Goal: Task Accomplishment & Management: Manage account settings

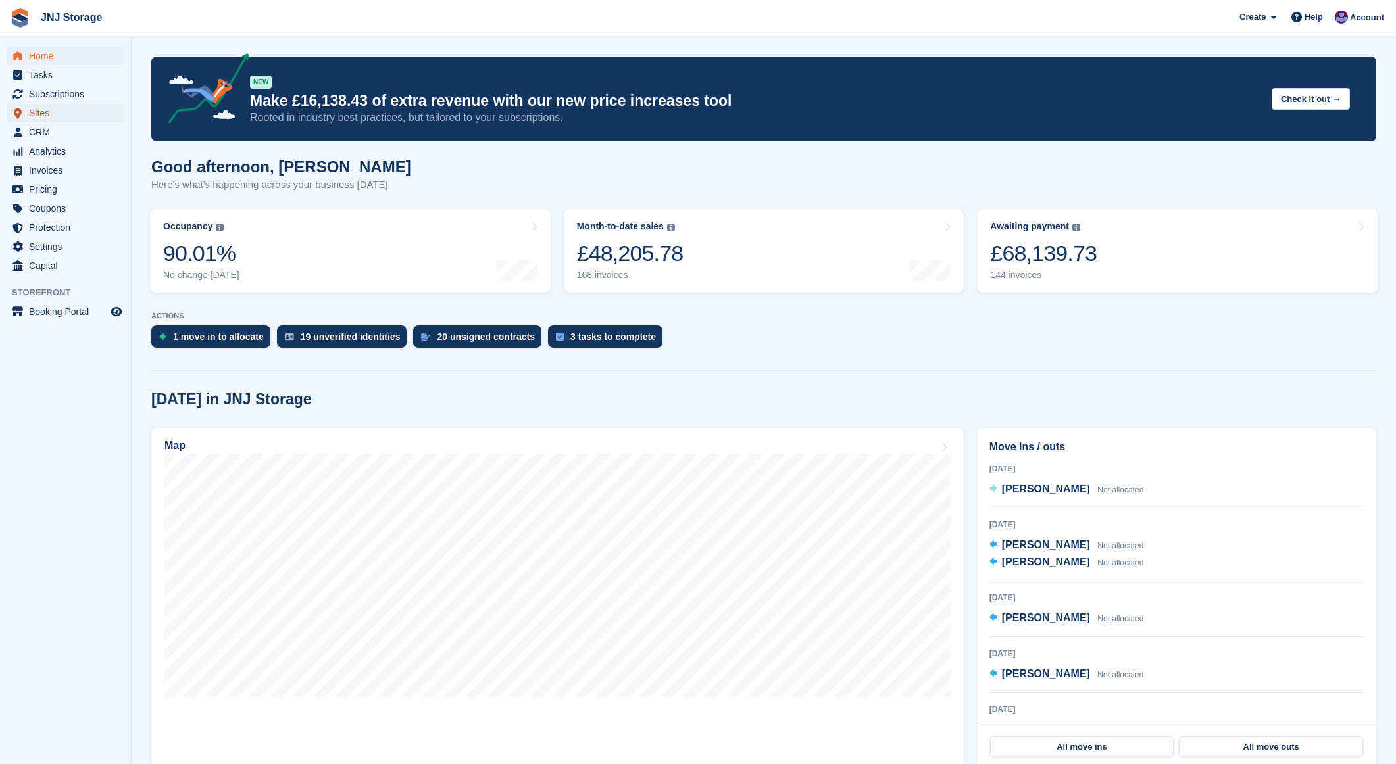
click at [57, 109] on span "Sites" at bounding box center [68, 113] width 79 height 18
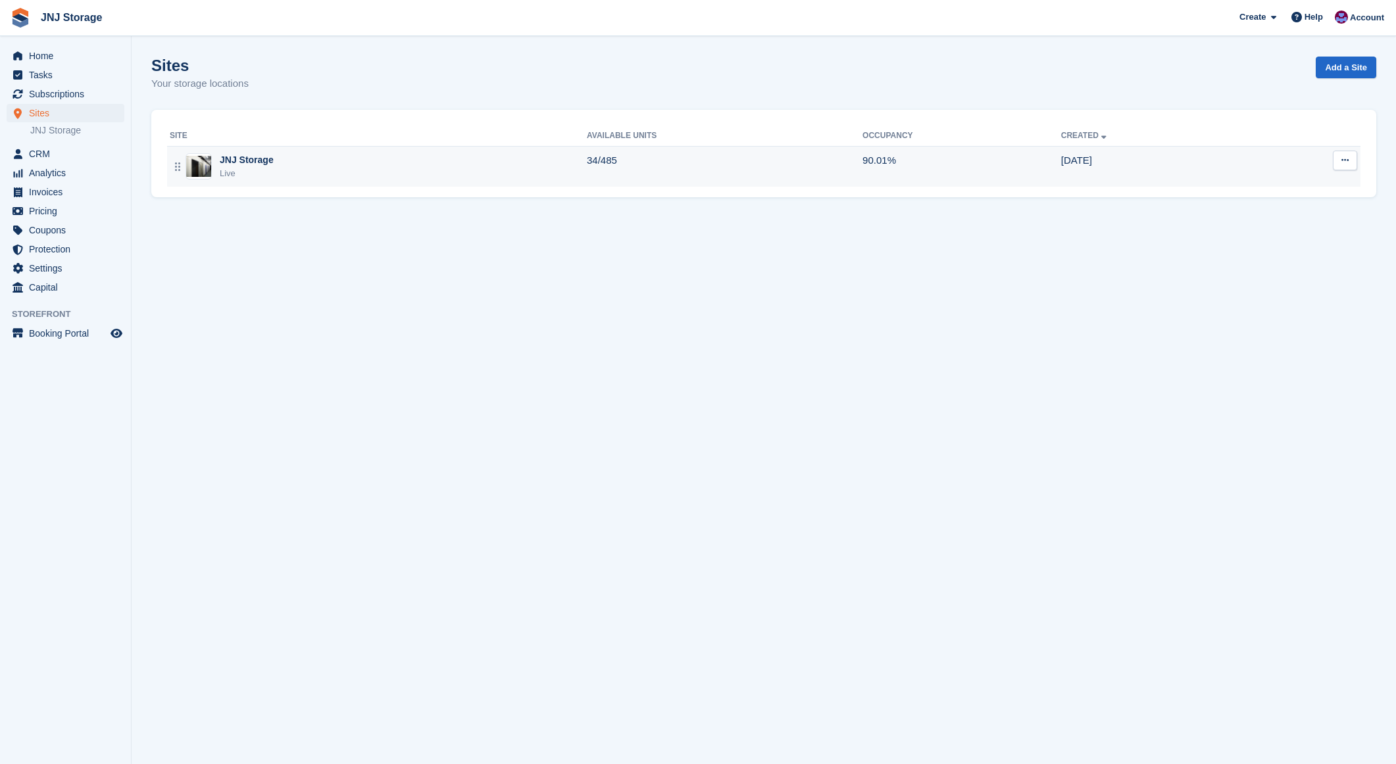
click at [249, 162] on div "JNJ Storage" at bounding box center [247, 160] width 54 height 14
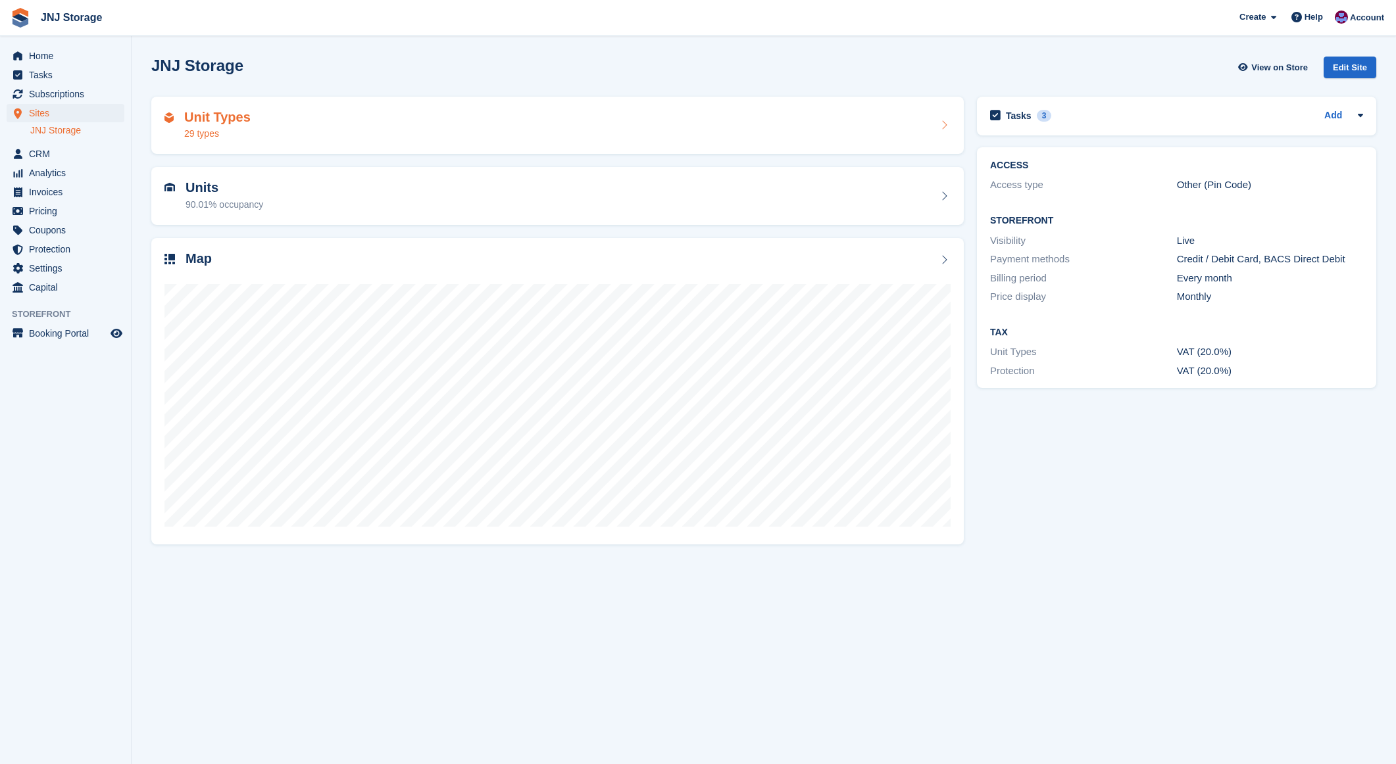
click at [209, 120] on h2 "Unit Types" at bounding box center [217, 117] width 66 height 15
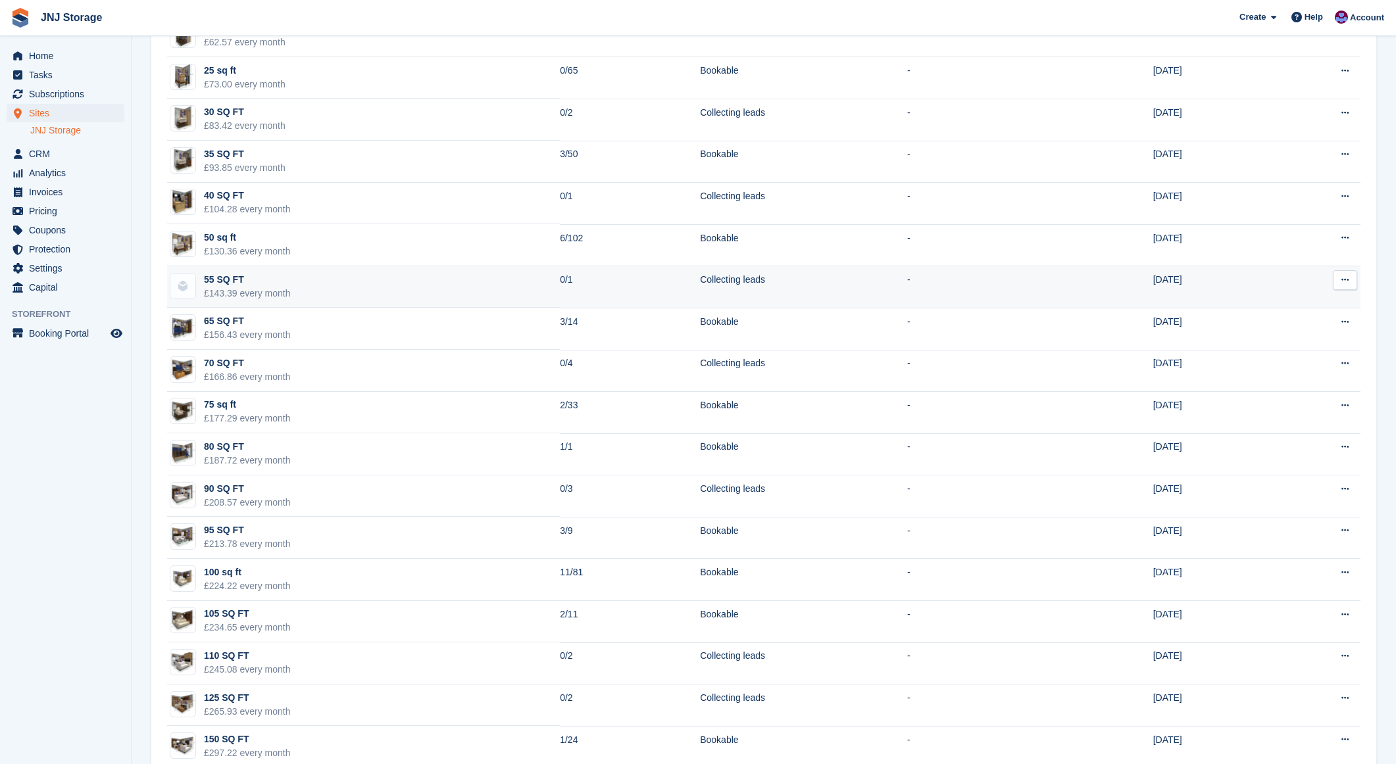
scroll to position [597, 0]
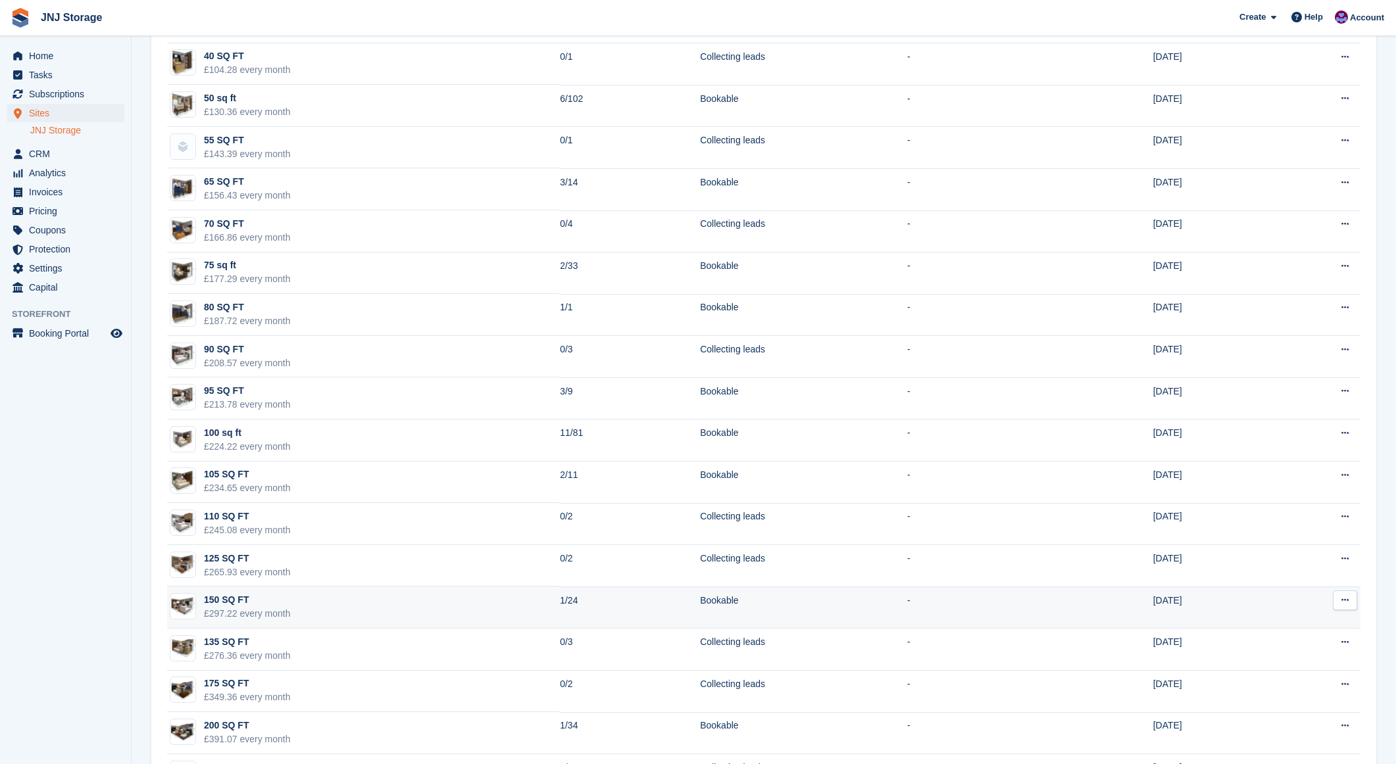
click at [462, 599] on td "150 SQ FT £297.22 every month" at bounding box center [363, 608] width 393 height 42
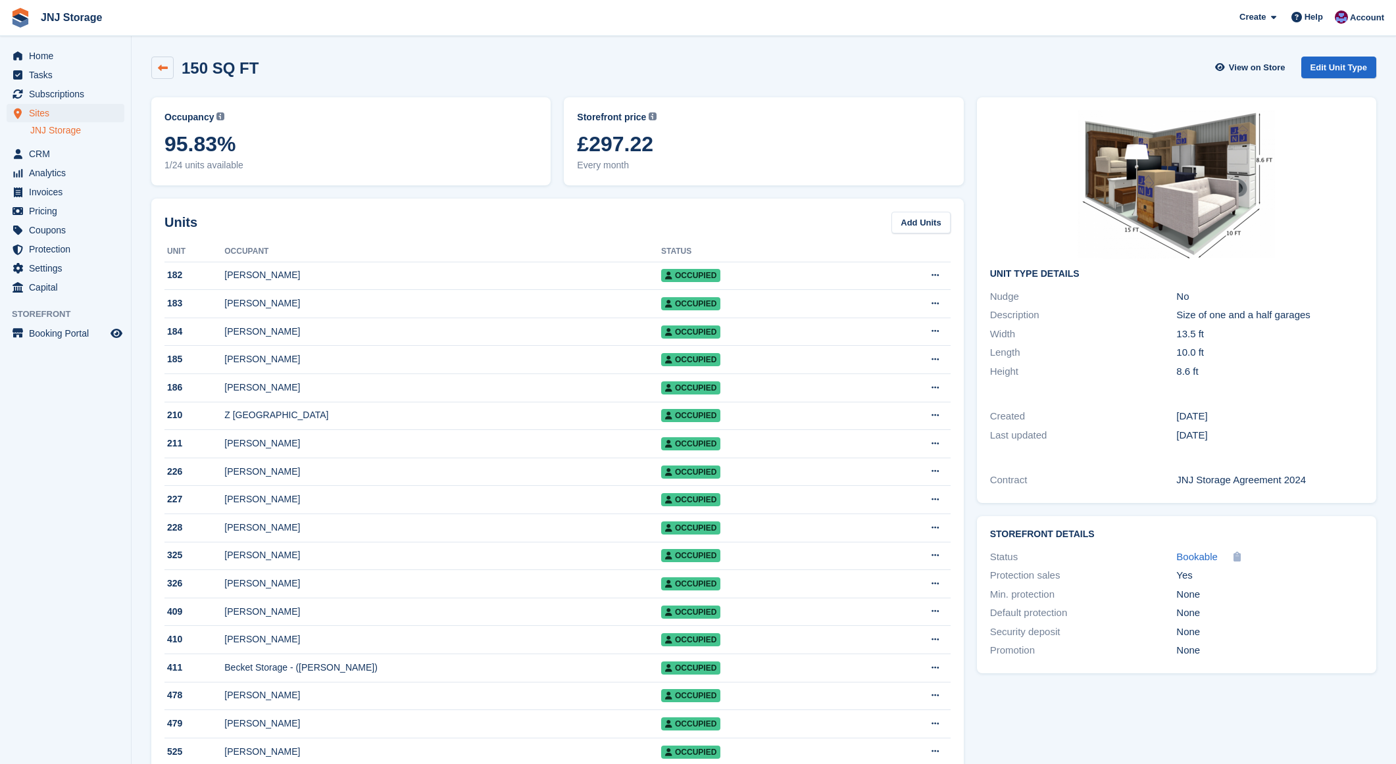
click at [157, 76] on link at bounding box center [162, 68] width 22 height 22
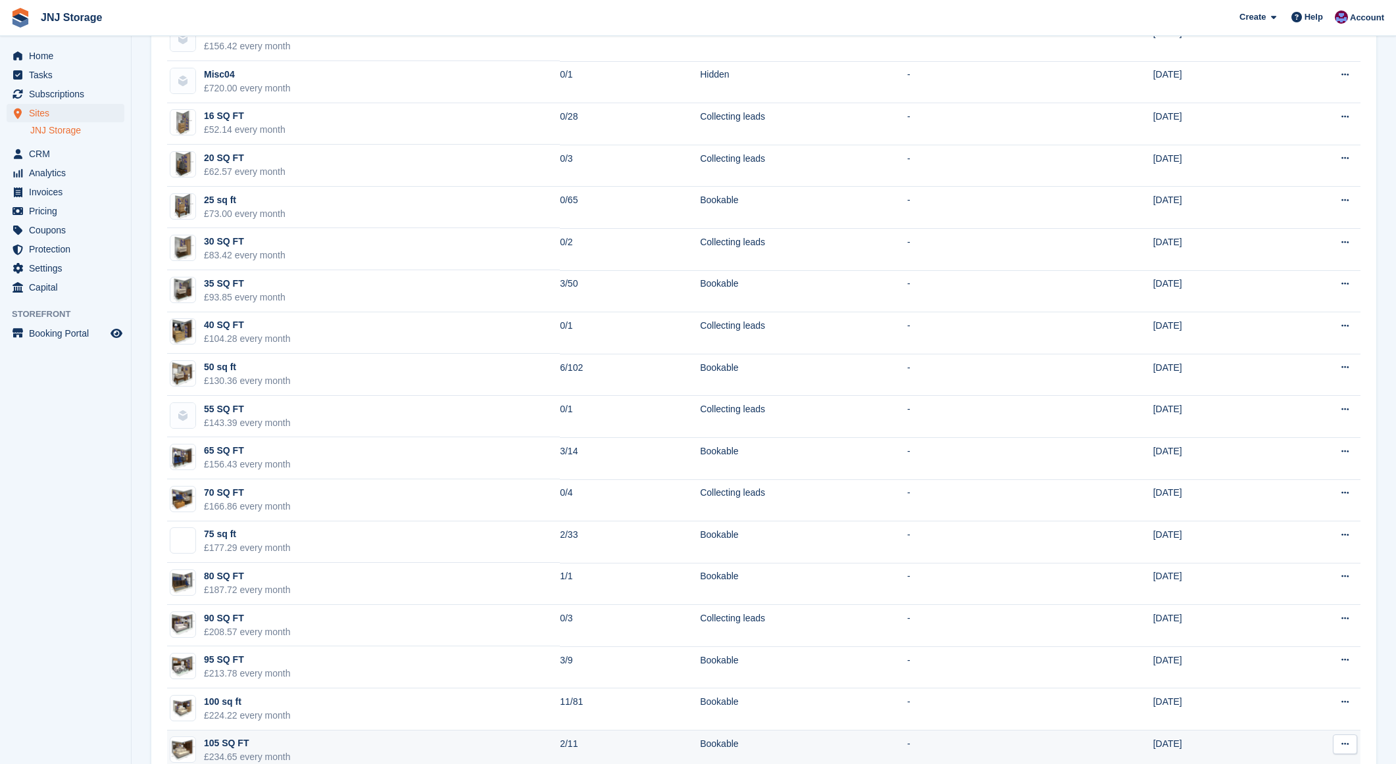
scroll to position [700, 0]
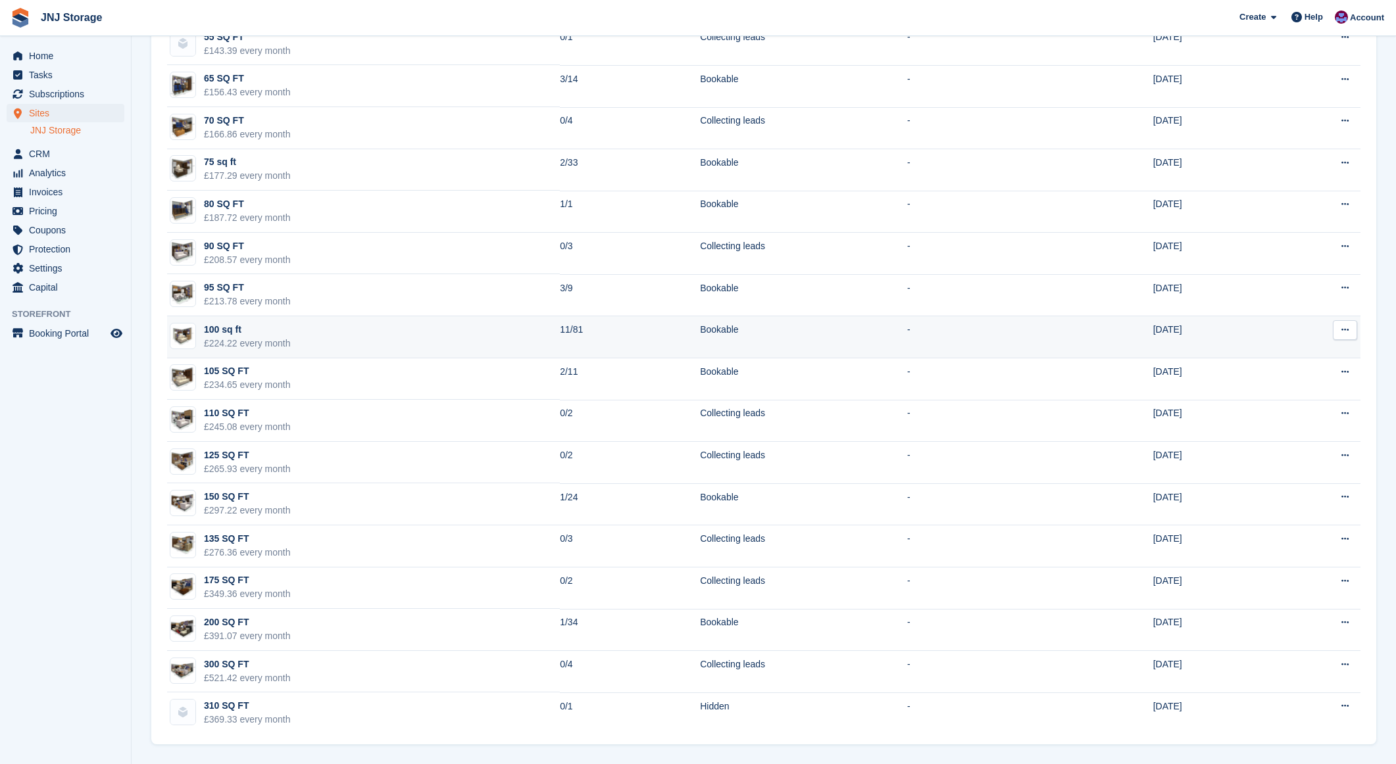
click at [395, 339] on td "100 sq ft £224.22 every month" at bounding box center [363, 337] width 393 height 42
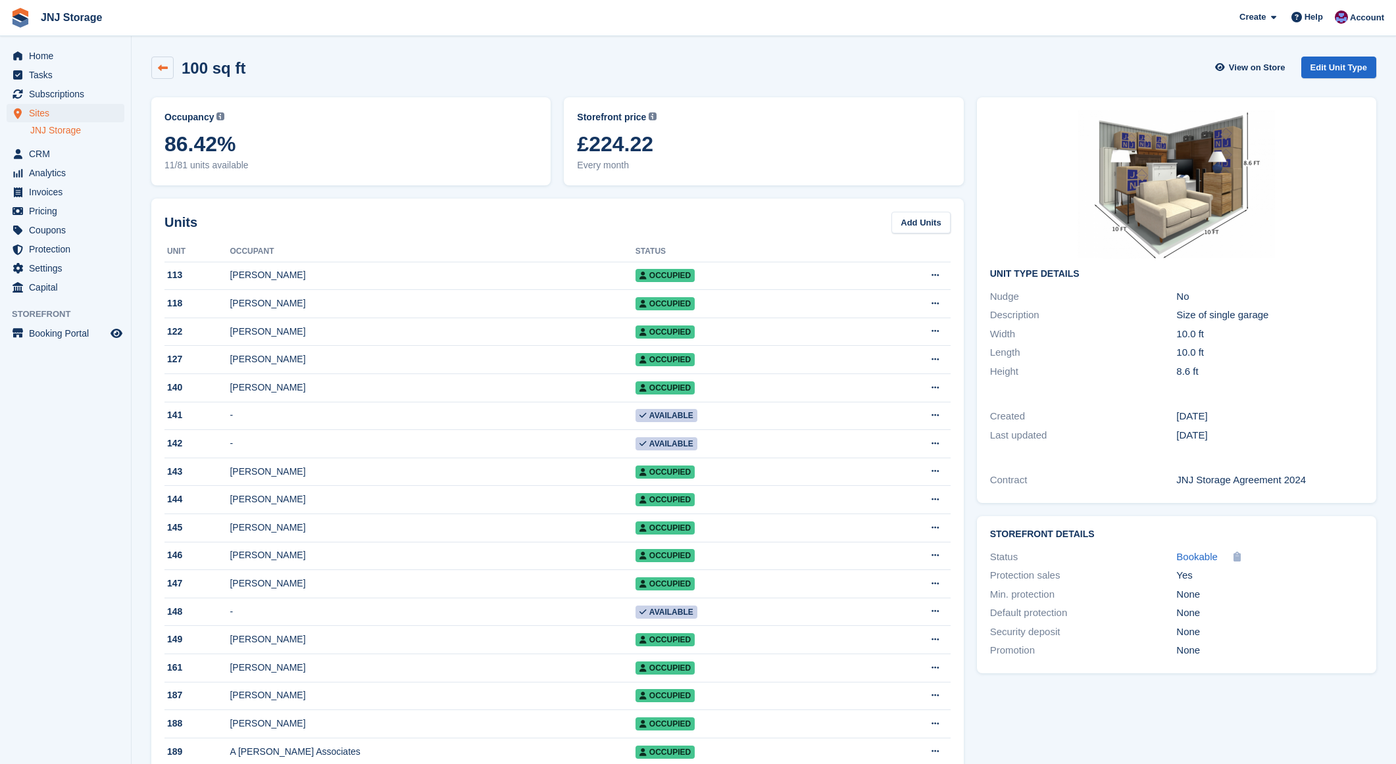
click at [166, 70] on icon at bounding box center [163, 68] width 10 height 10
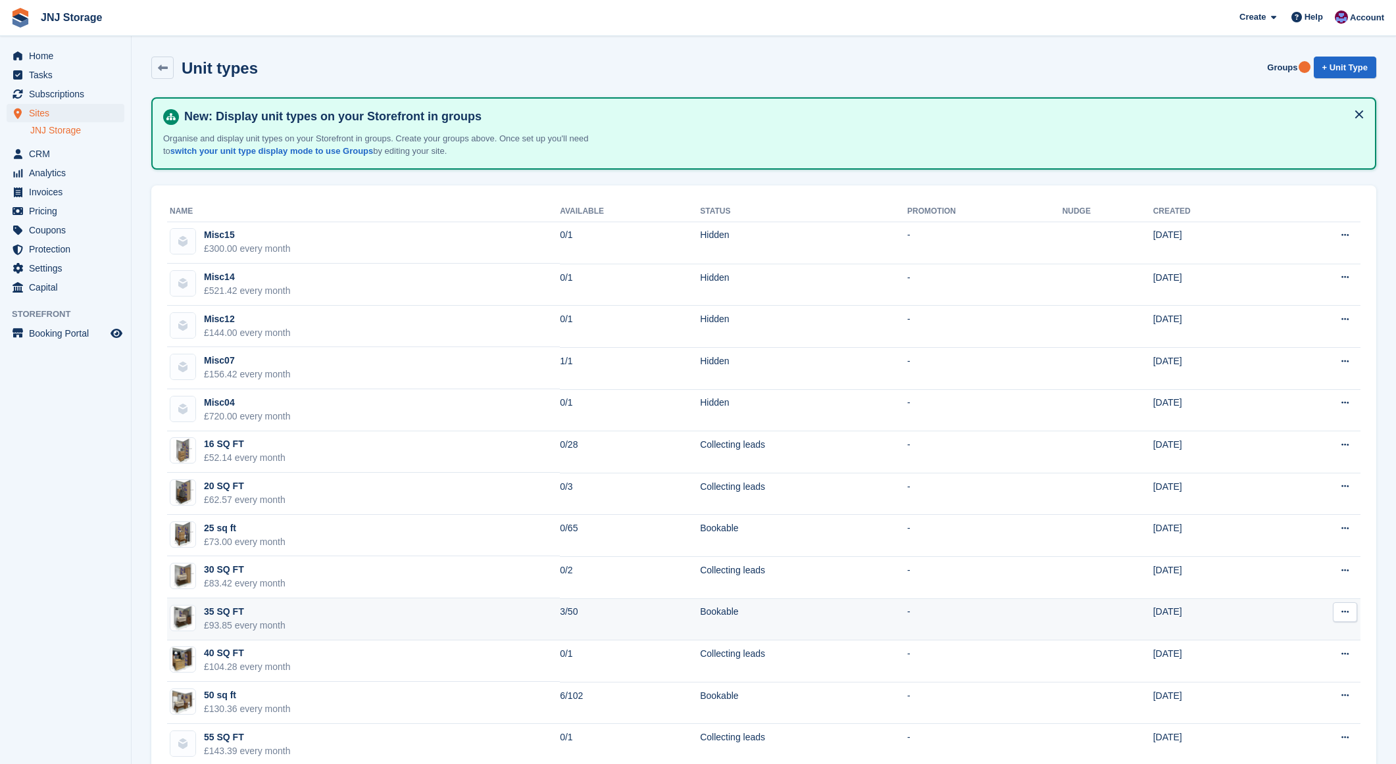
click at [386, 620] on td "35 SQ FT £93.85 every month" at bounding box center [363, 619] width 393 height 42
click at [236, 616] on div "35 SQ FT" at bounding box center [245, 612] width 82 height 14
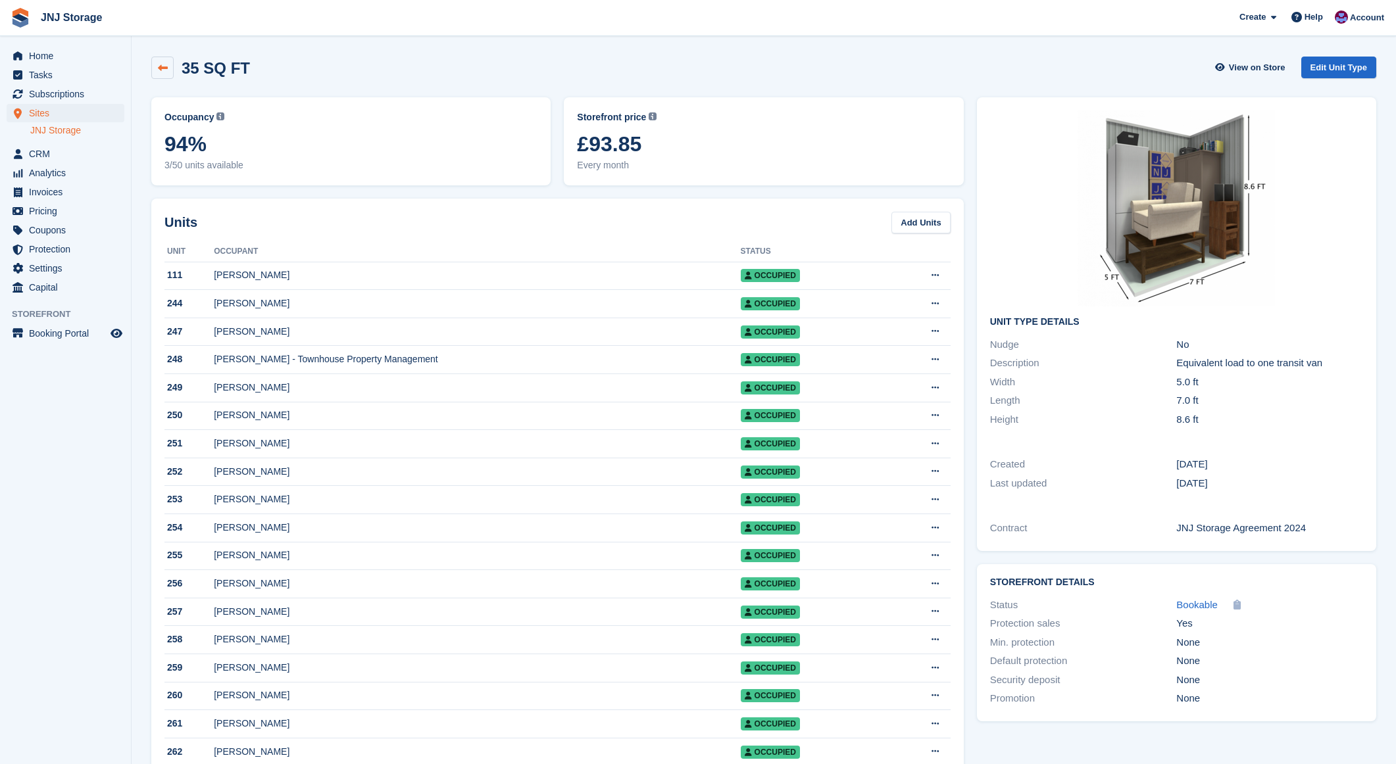
click at [160, 63] on icon at bounding box center [163, 68] width 10 height 10
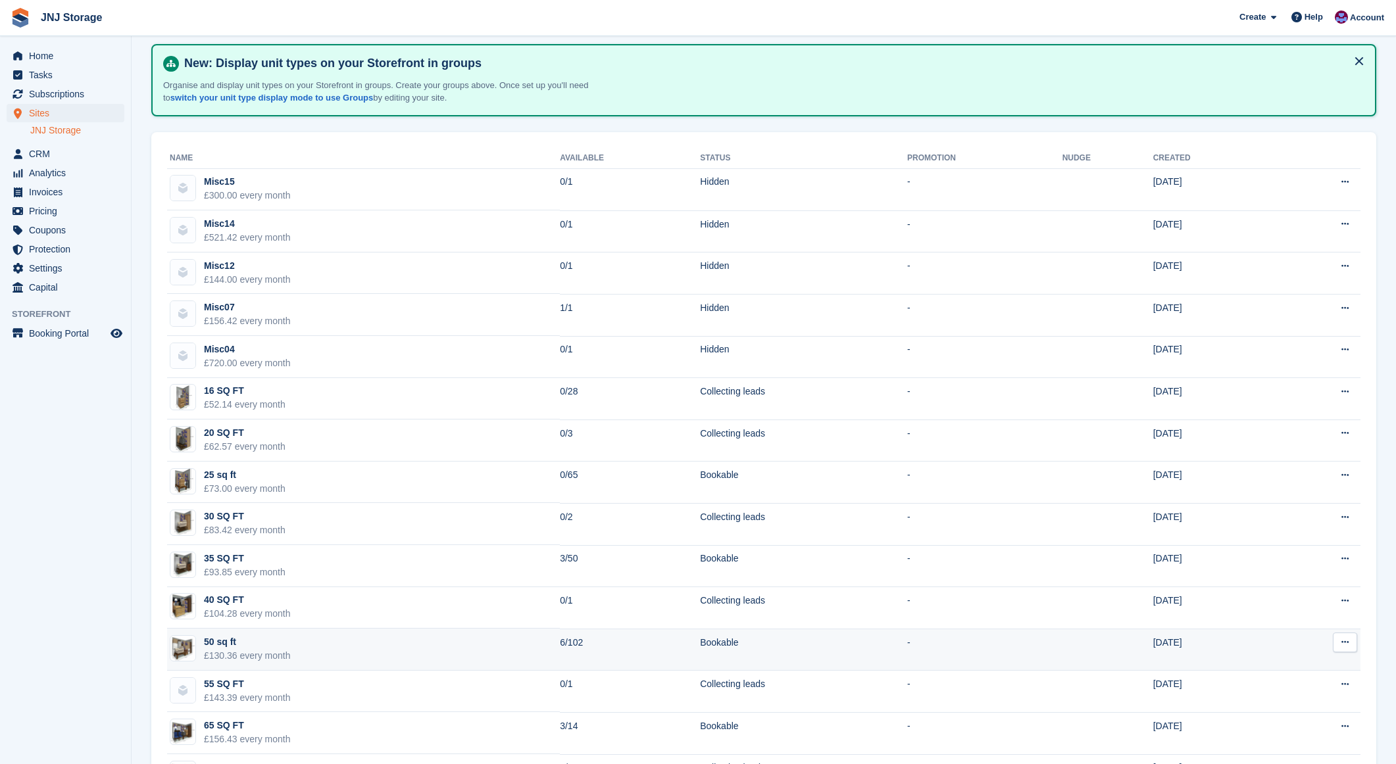
click at [305, 660] on td "50 sq ft £130.36 every month" at bounding box center [363, 650] width 393 height 42
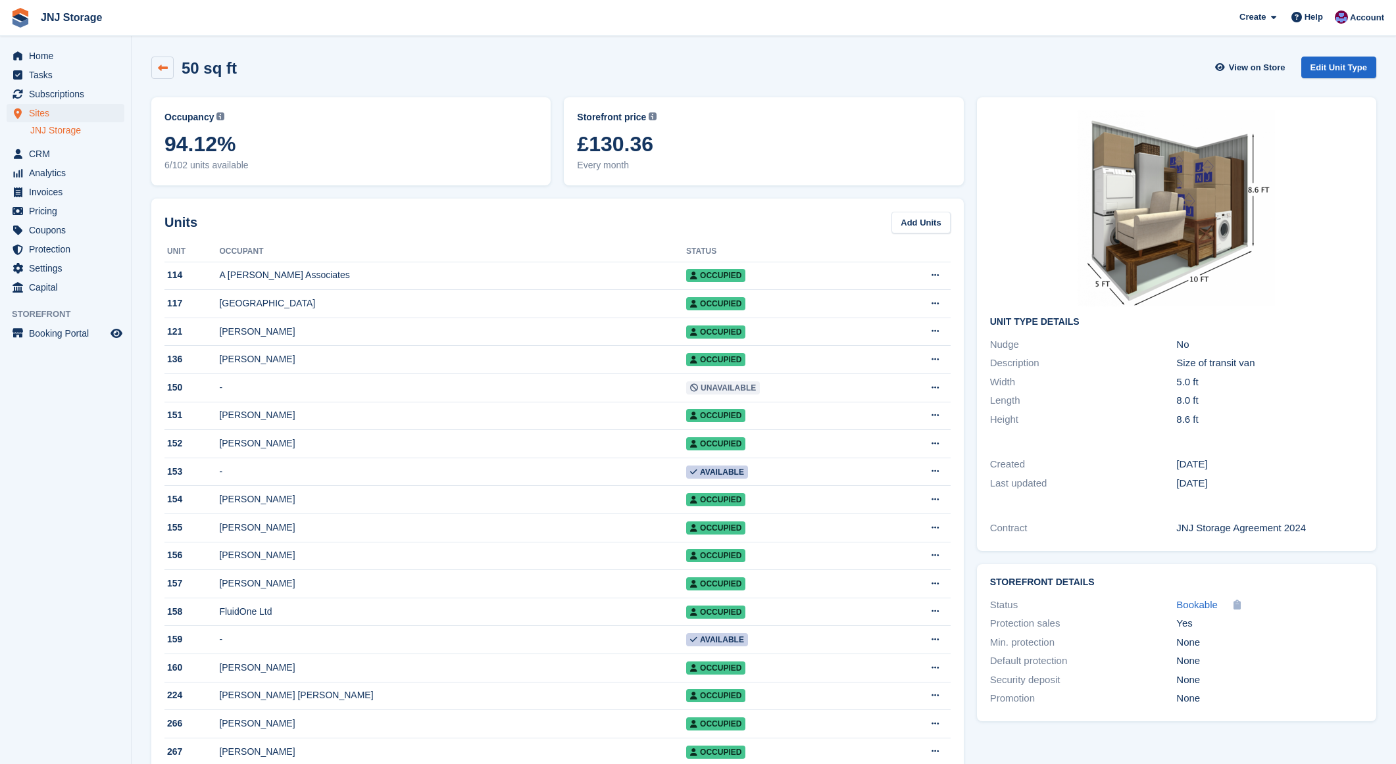
click at [166, 71] on icon at bounding box center [163, 68] width 10 height 10
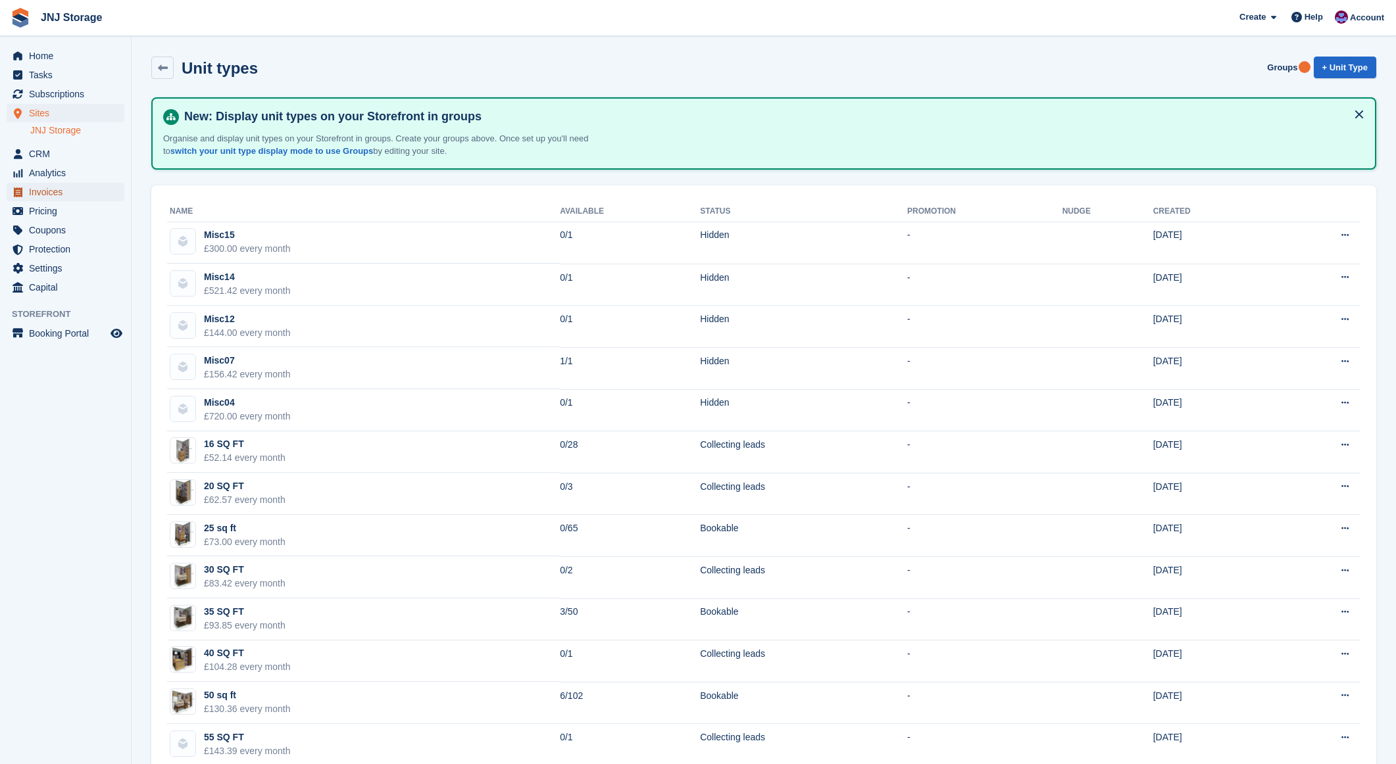
click at [55, 196] on span "Invoices" at bounding box center [68, 192] width 79 height 18
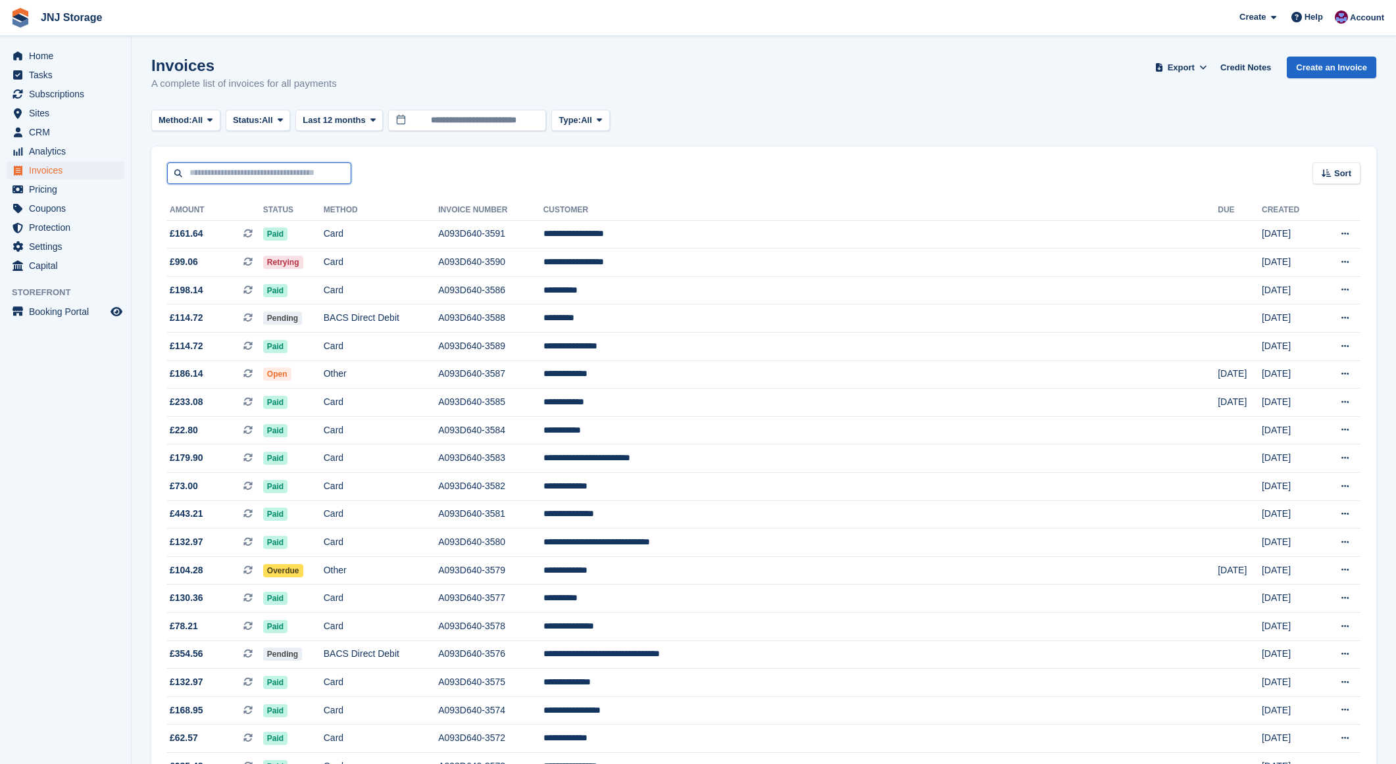
click at [247, 174] on input "text" at bounding box center [259, 173] width 184 height 22
type input "******"
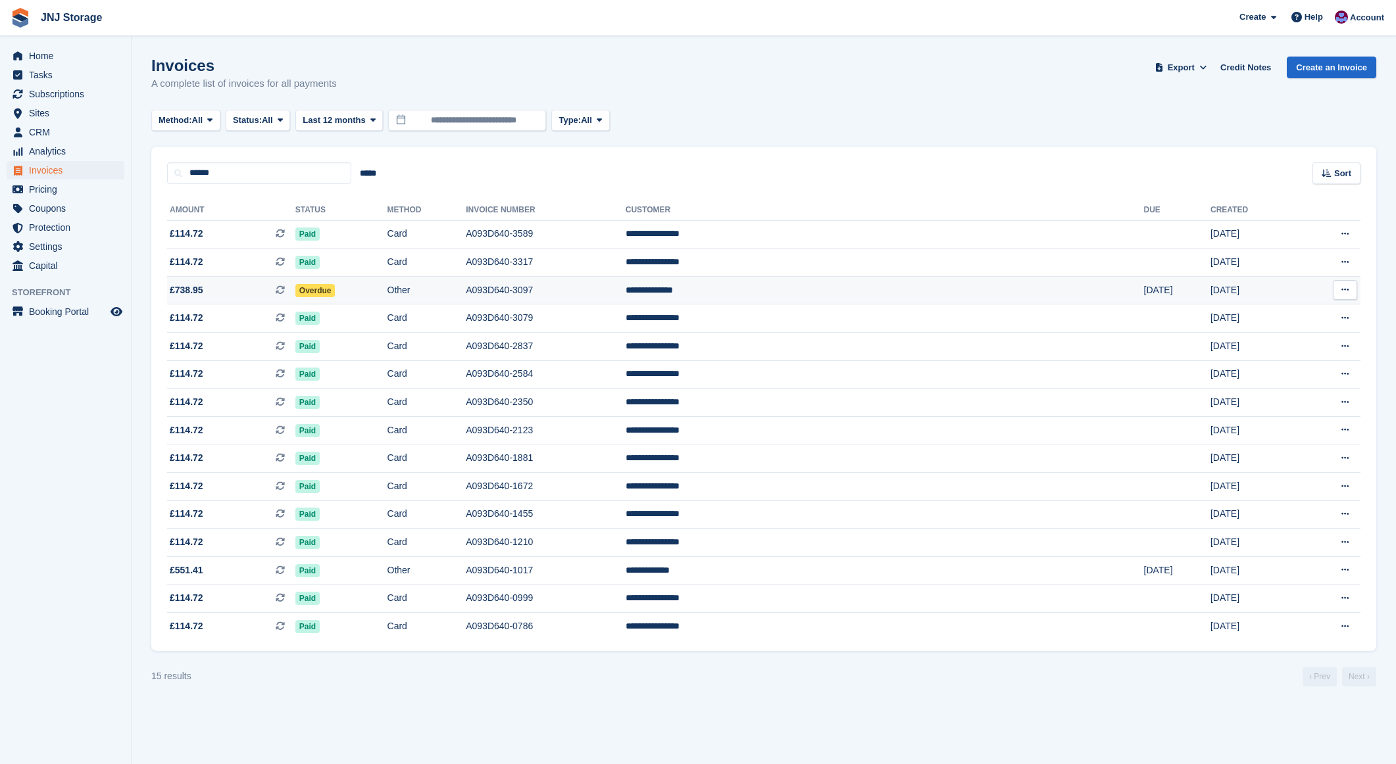
click at [262, 290] on span "£738.95 This is a recurring subscription invoice." at bounding box center [231, 290] width 128 height 14
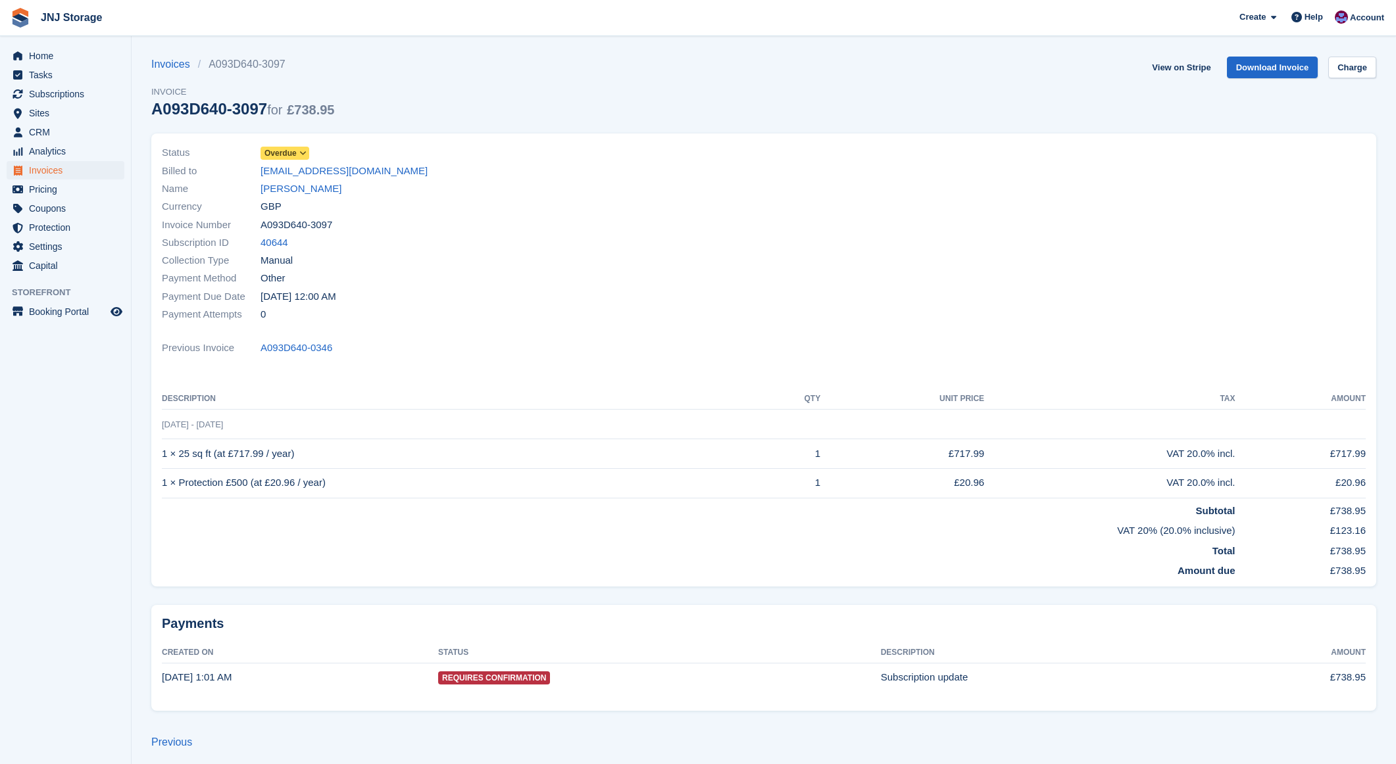
click at [289, 152] on span "Overdue" at bounding box center [280, 153] width 32 height 12
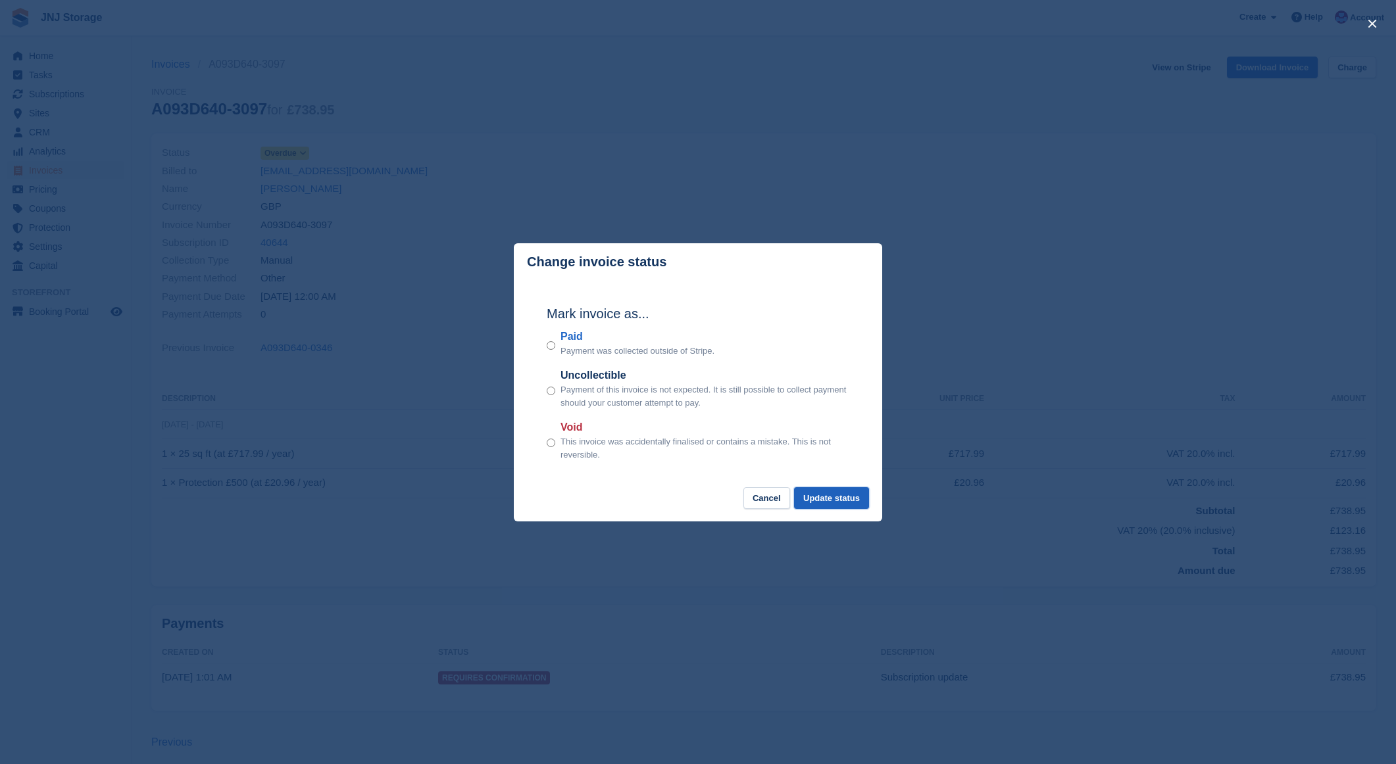
click at [817, 497] on button "Update status" at bounding box center [831, 498] width 75 height 22
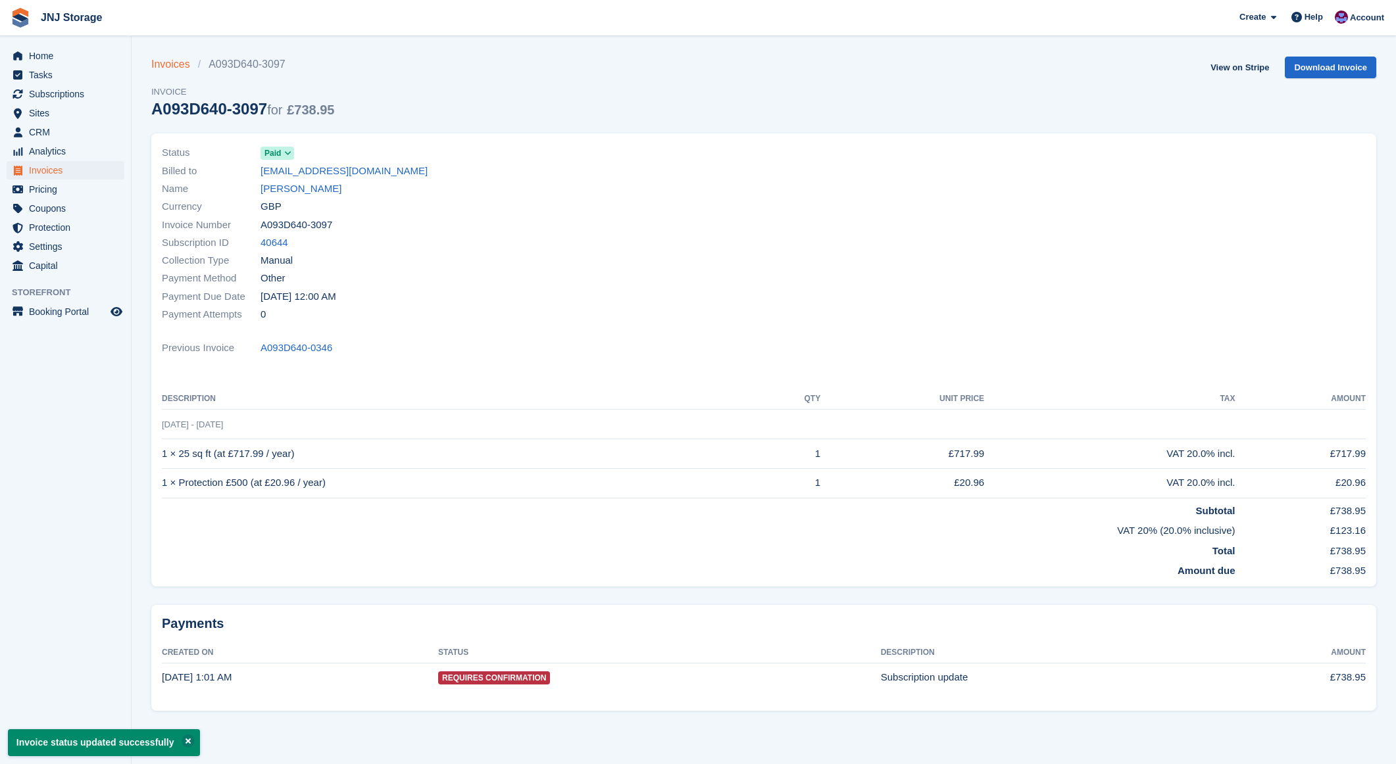
click at [179, 62] on link "Invoices" at bounding box center [174, 65] width 47 height 16
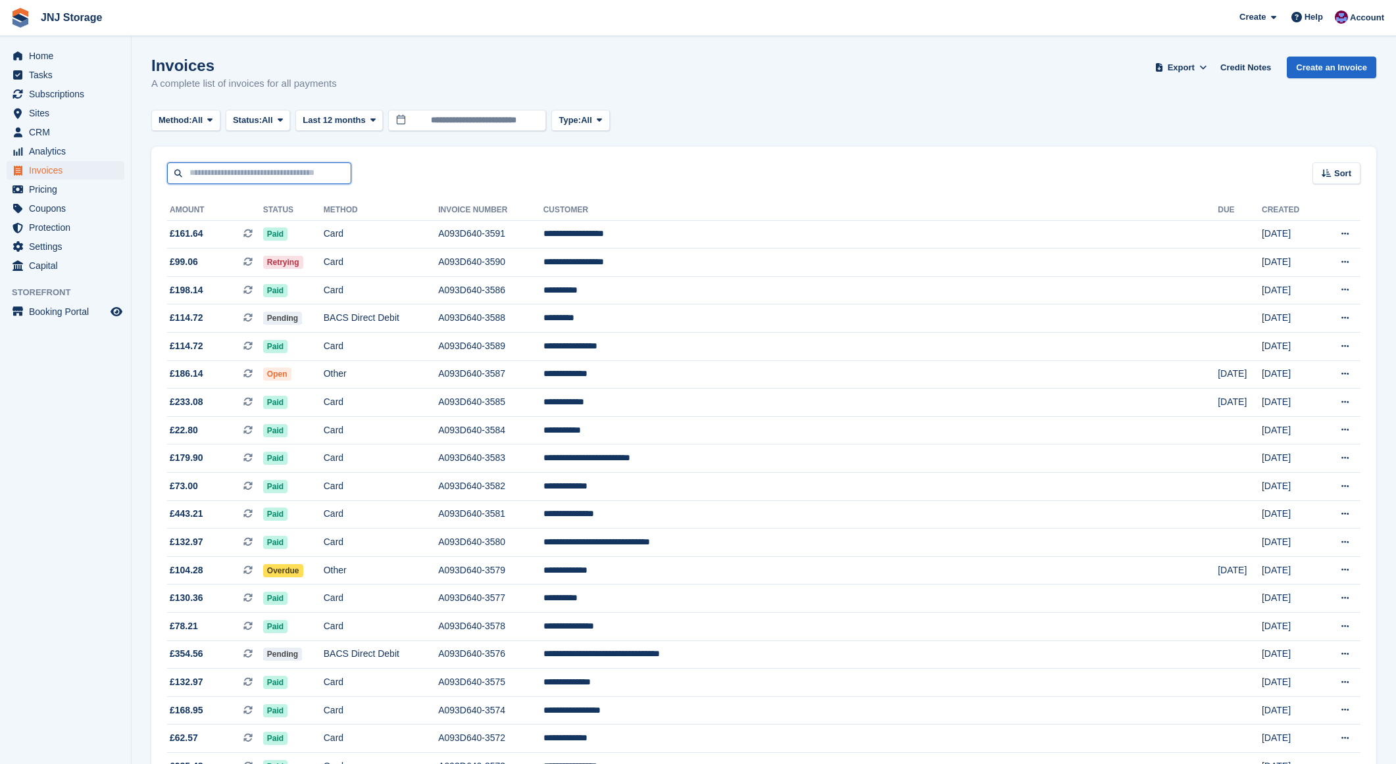
click at [232, 163] on input "text" at bounding box center [259, 173] width 184 height 22
type input "*******"
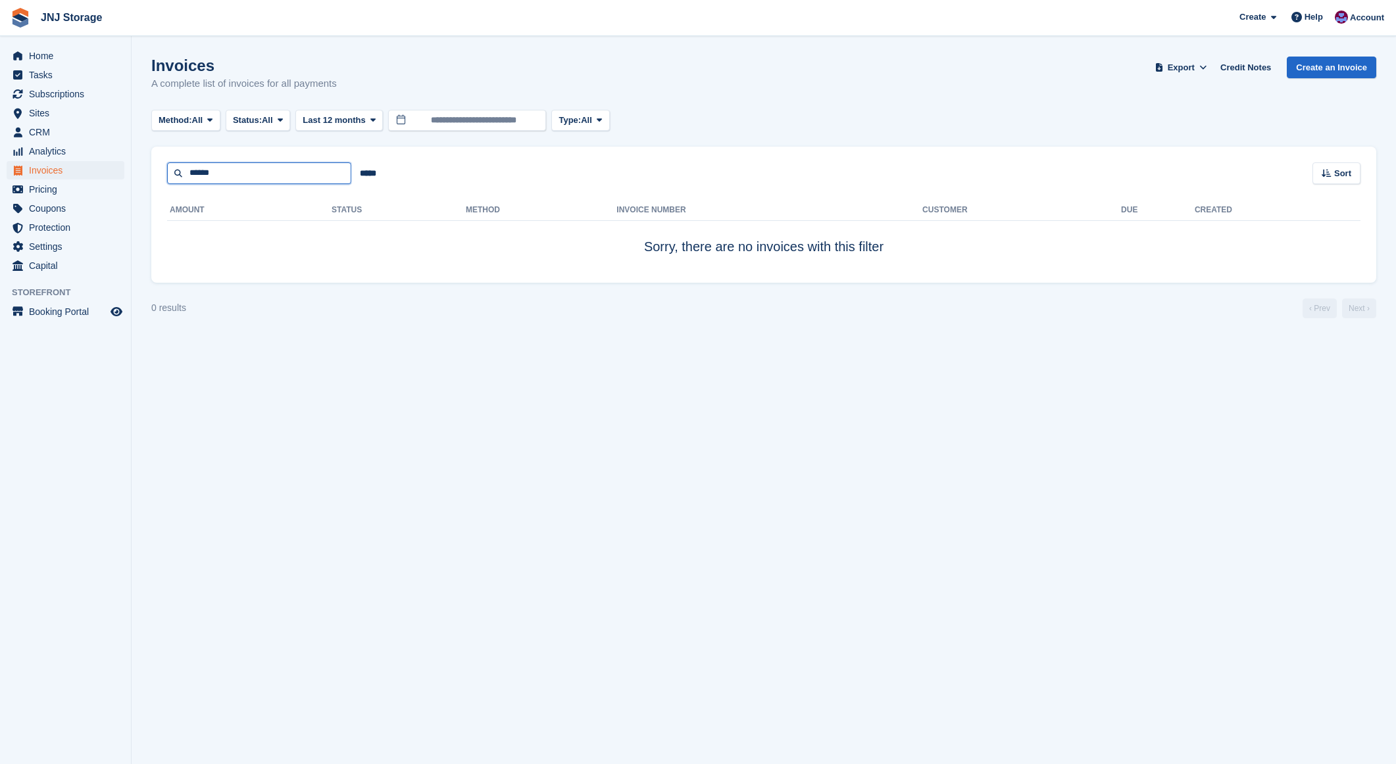
click at [245, 170] on input "******" at bounding box center [259, 173] width 184 height 22
type input "*"
click at [281, 171] on input "**********" at bounding box center [259, 173] width 184 height 22
type input "**********"
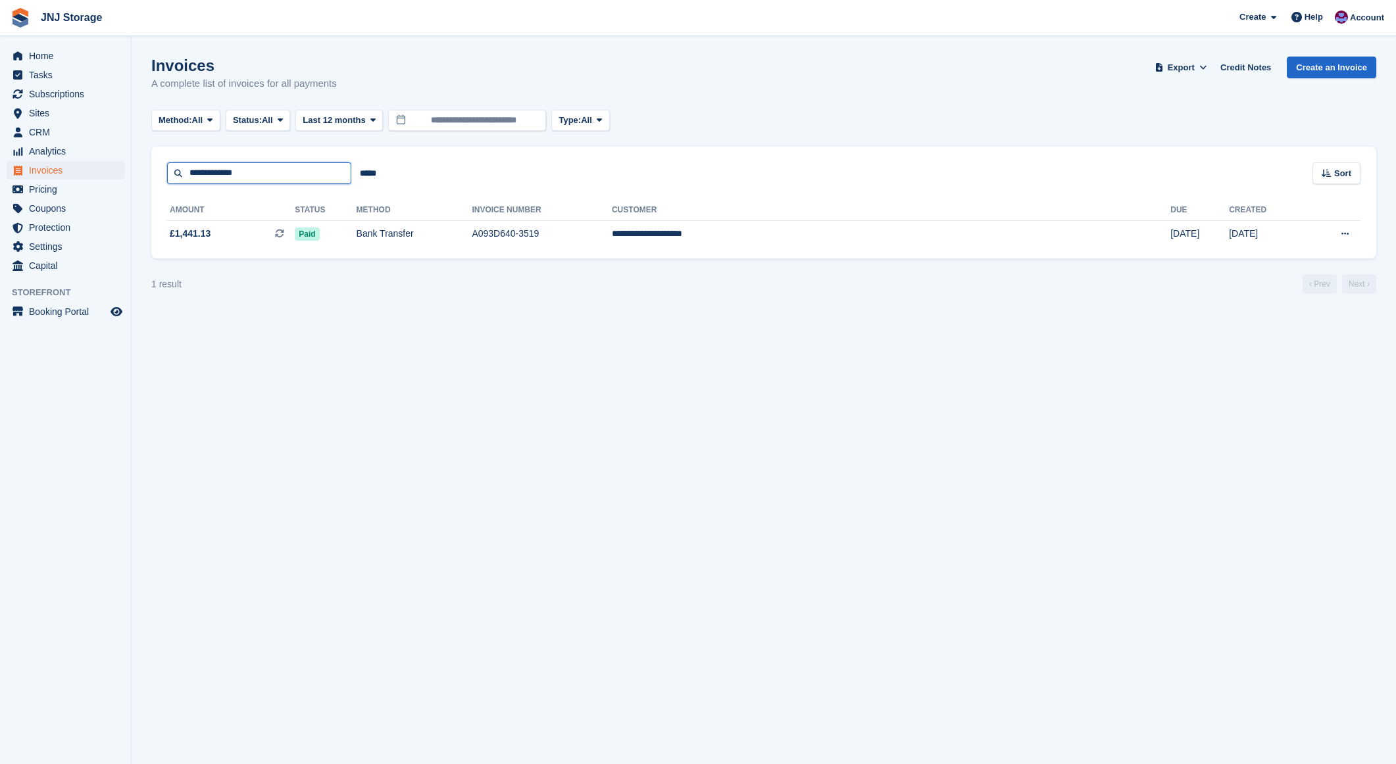
click at [256, 167] on input "**********" at bounding box center [259, 173] width 184 height 22
type input "*****"
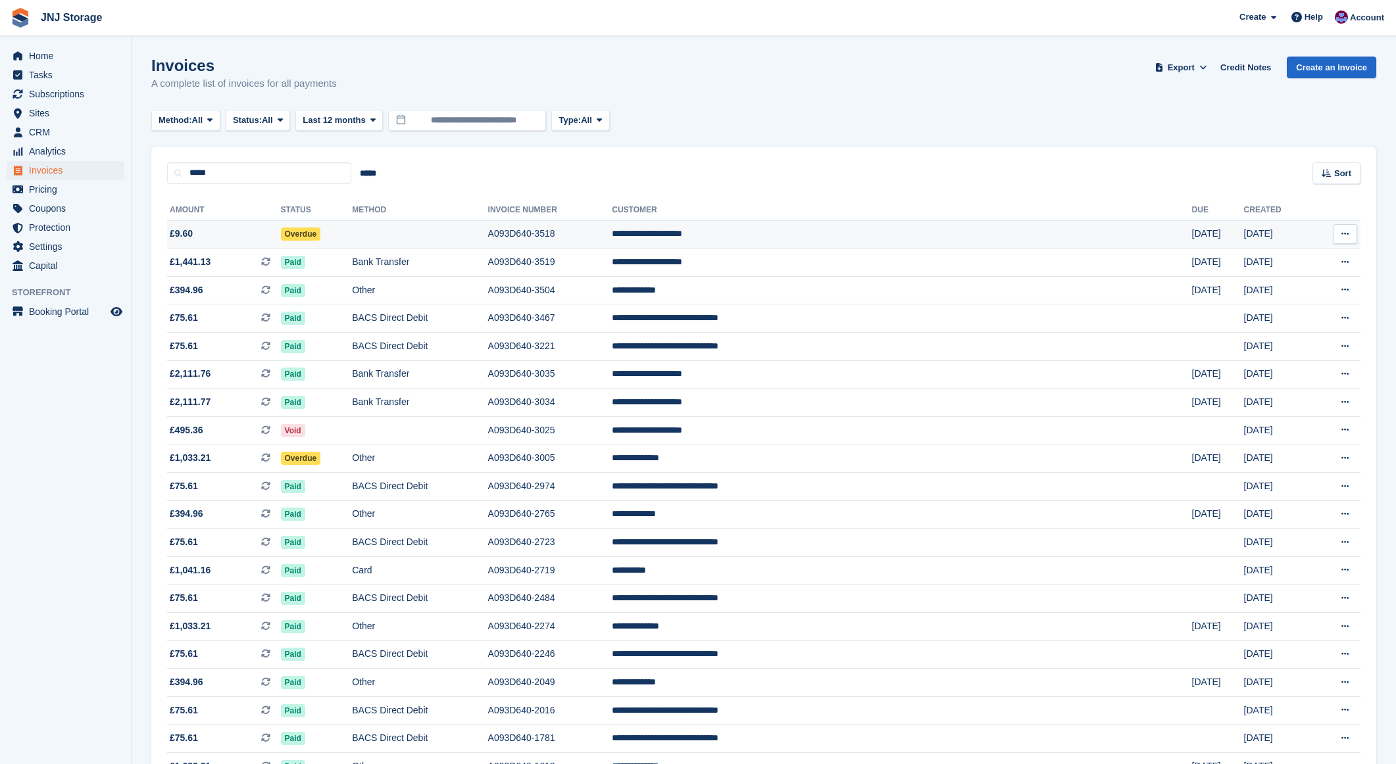
click at [239, 233] on span "£9.60" at bounding box center [224, 234] width 114 height 14
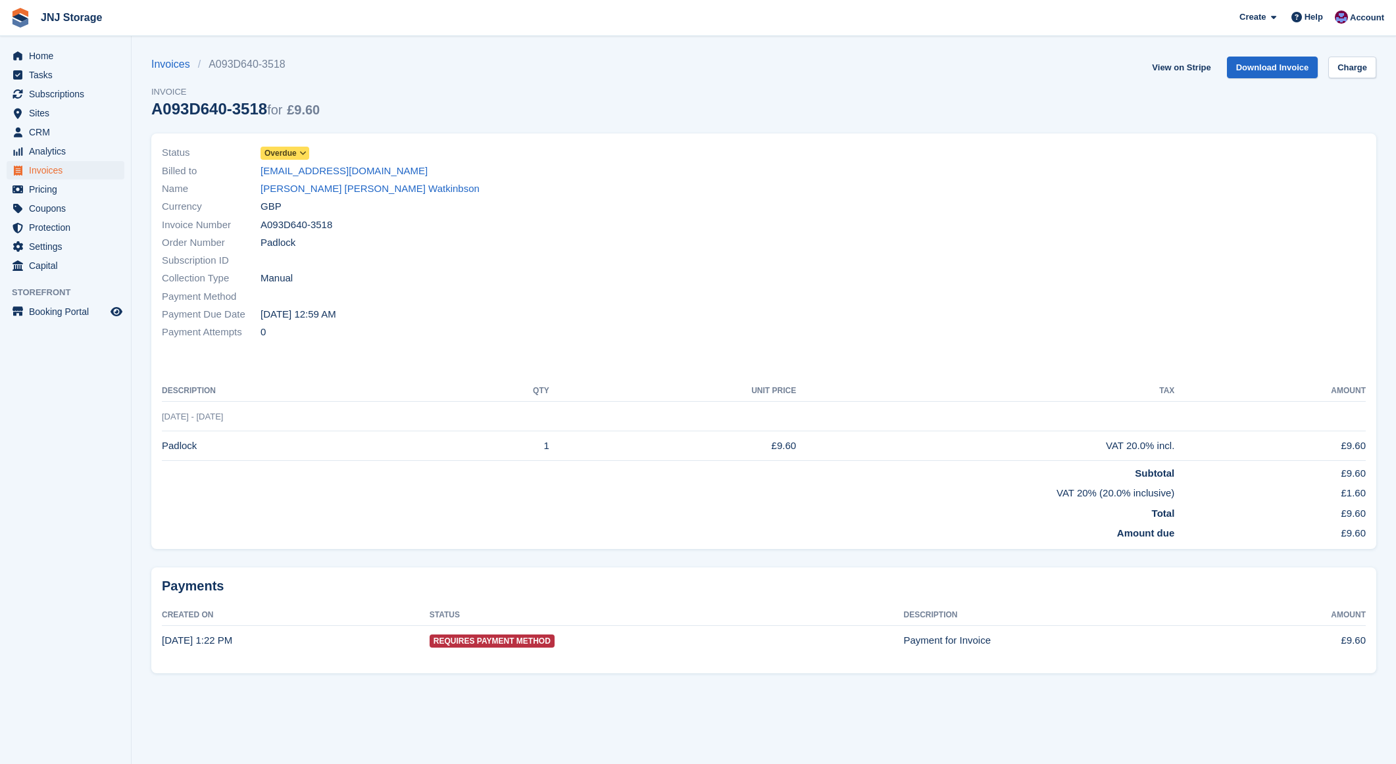
click at [288, 153] on span "Overdue" at bounding box center [280, 153] width 32 height 12
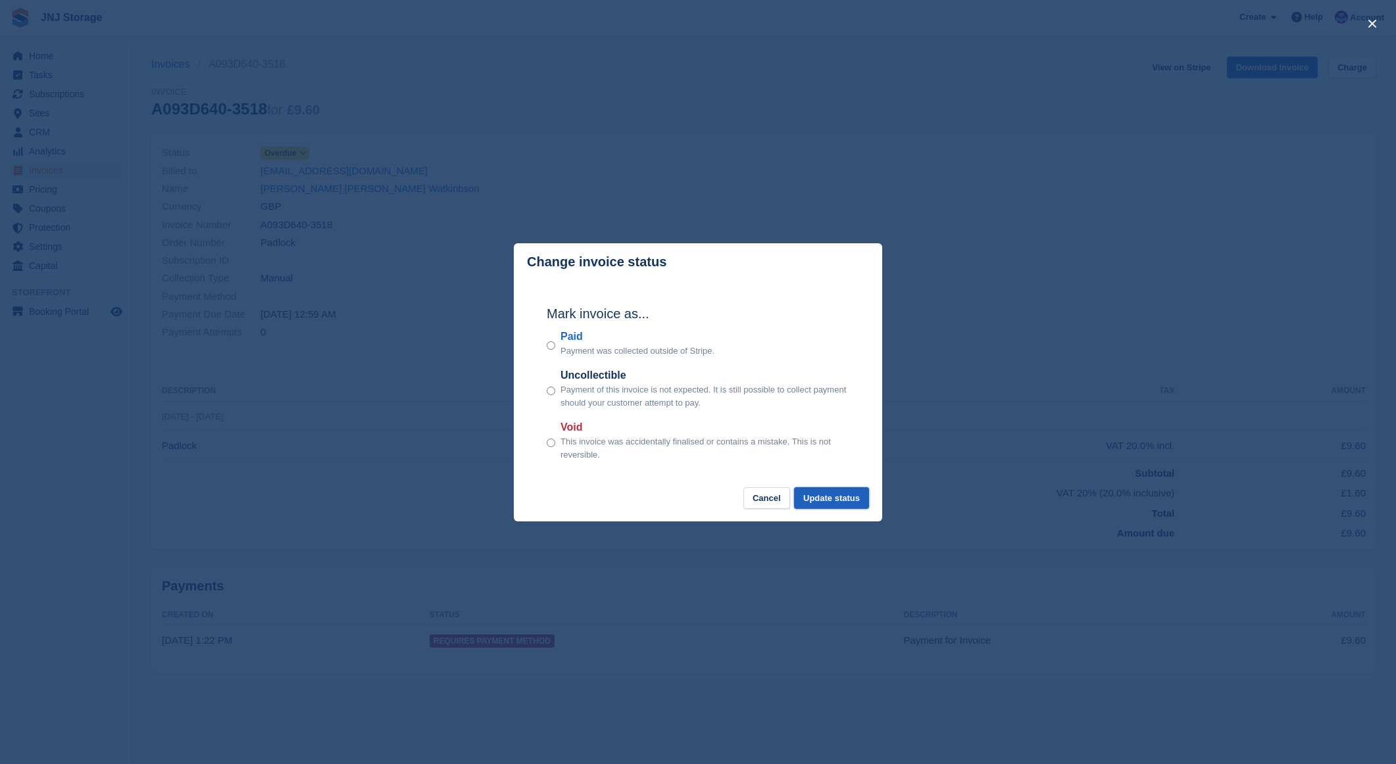
click at [816, 502] on button "Update status" at bounding box center [831, 498] width 75 height 22
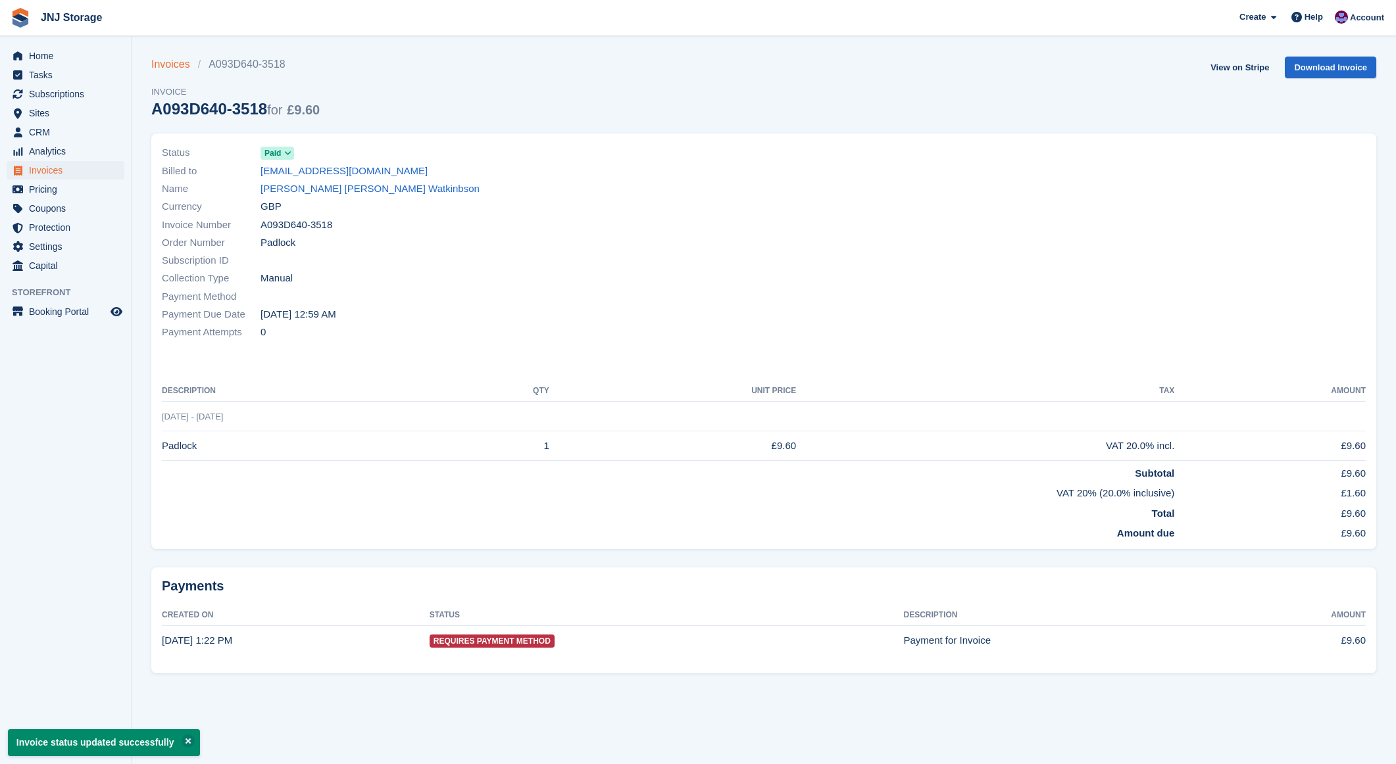
click at [177, 62] on link "Invoices" at bounding box center [174, 65] width 47 height 16
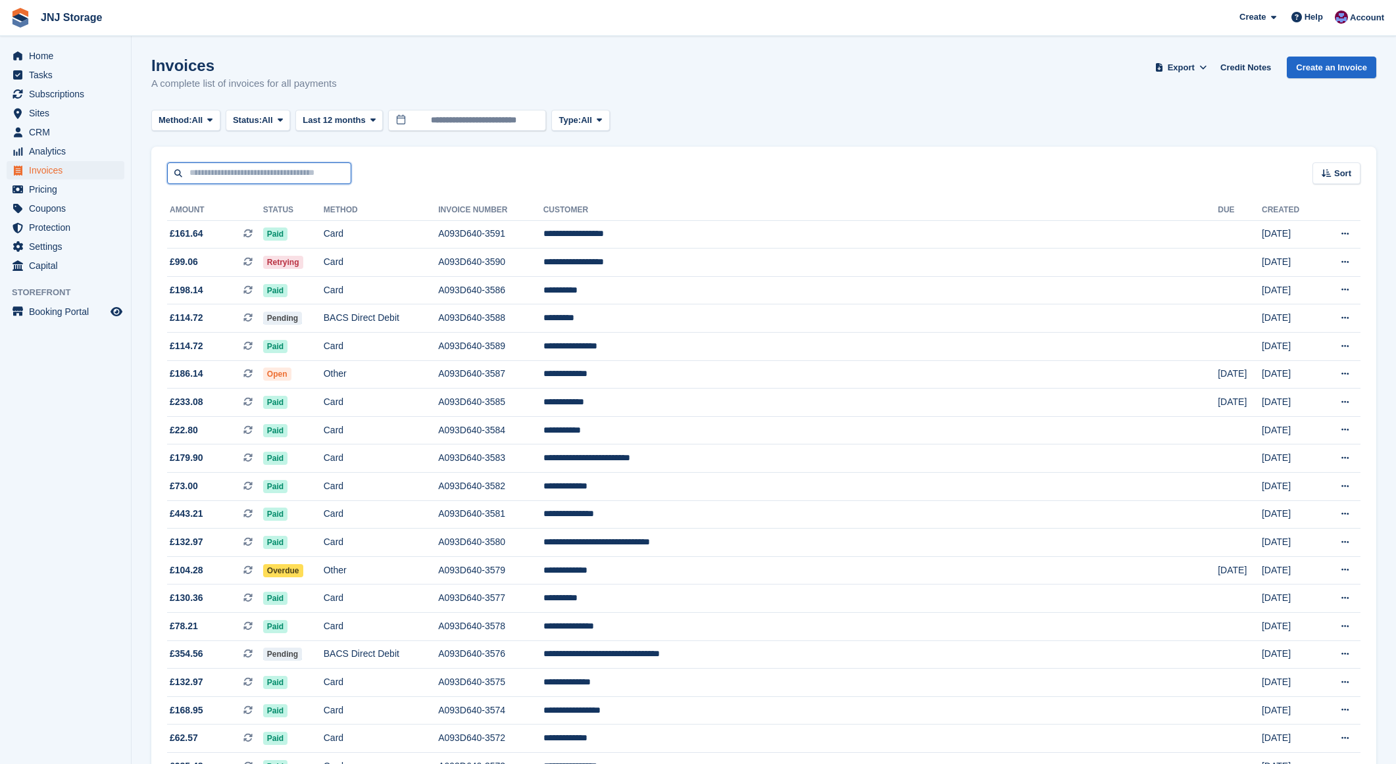
drag, startPoint x: 276, startPoint y: 176, endPoint x: 287, endPoint y: 174, distance: 12.0
click at [285, 174] on input "text" at bounding box center [259, 173] width 184 height 22
type input "********"
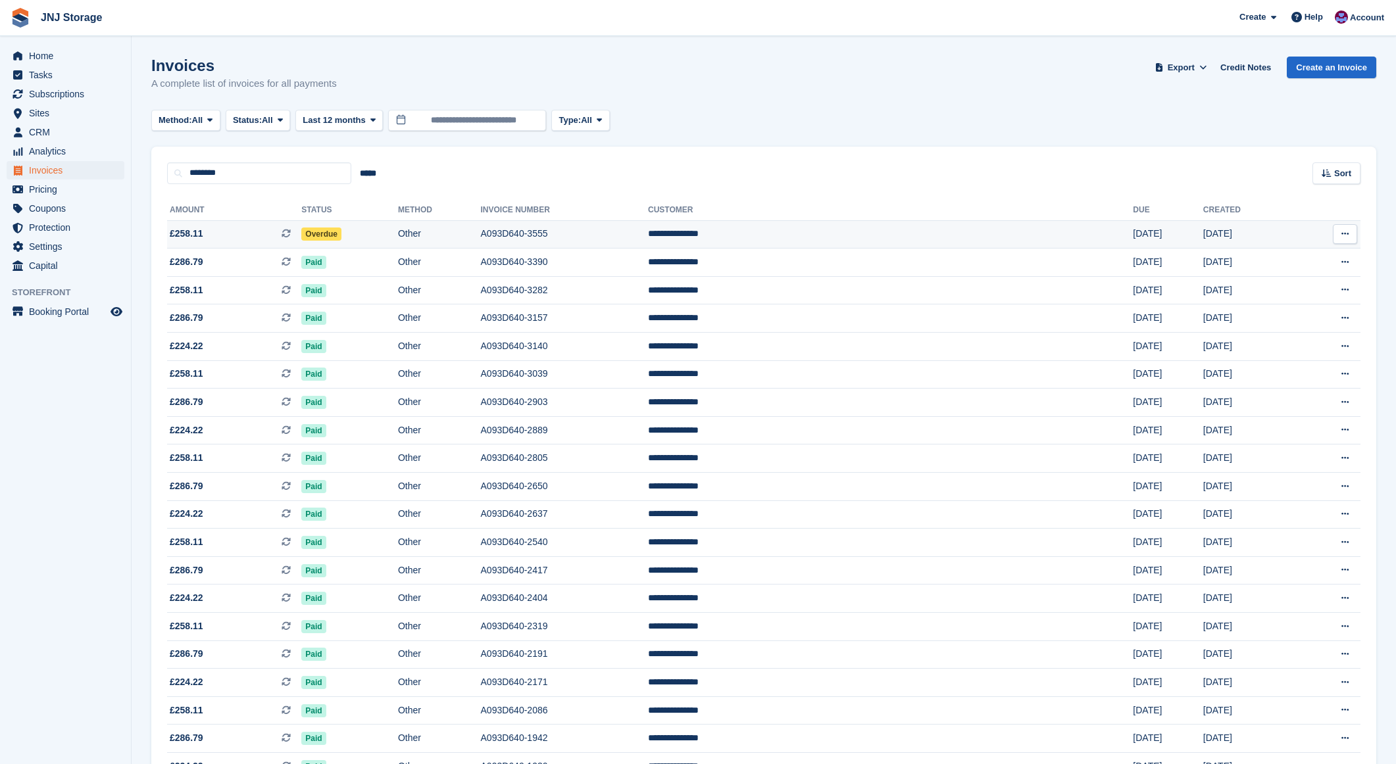
click at [283, 233] on span "£258.11 This is a recurring subscription invoice." at bounding box center [234, 234] width 134 height 14
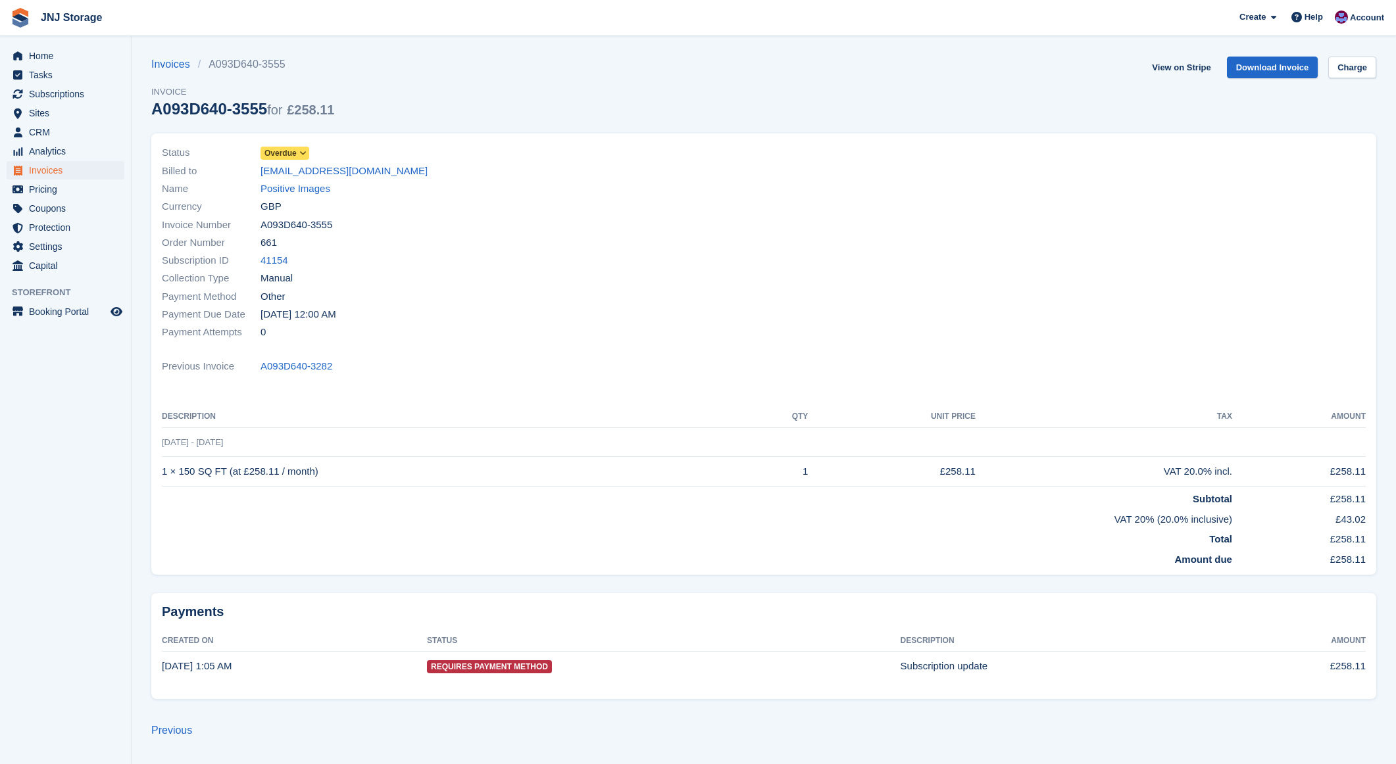
click at [270, 154] on span "Overdue" at bounding box center [280, 153] width 32 height 12
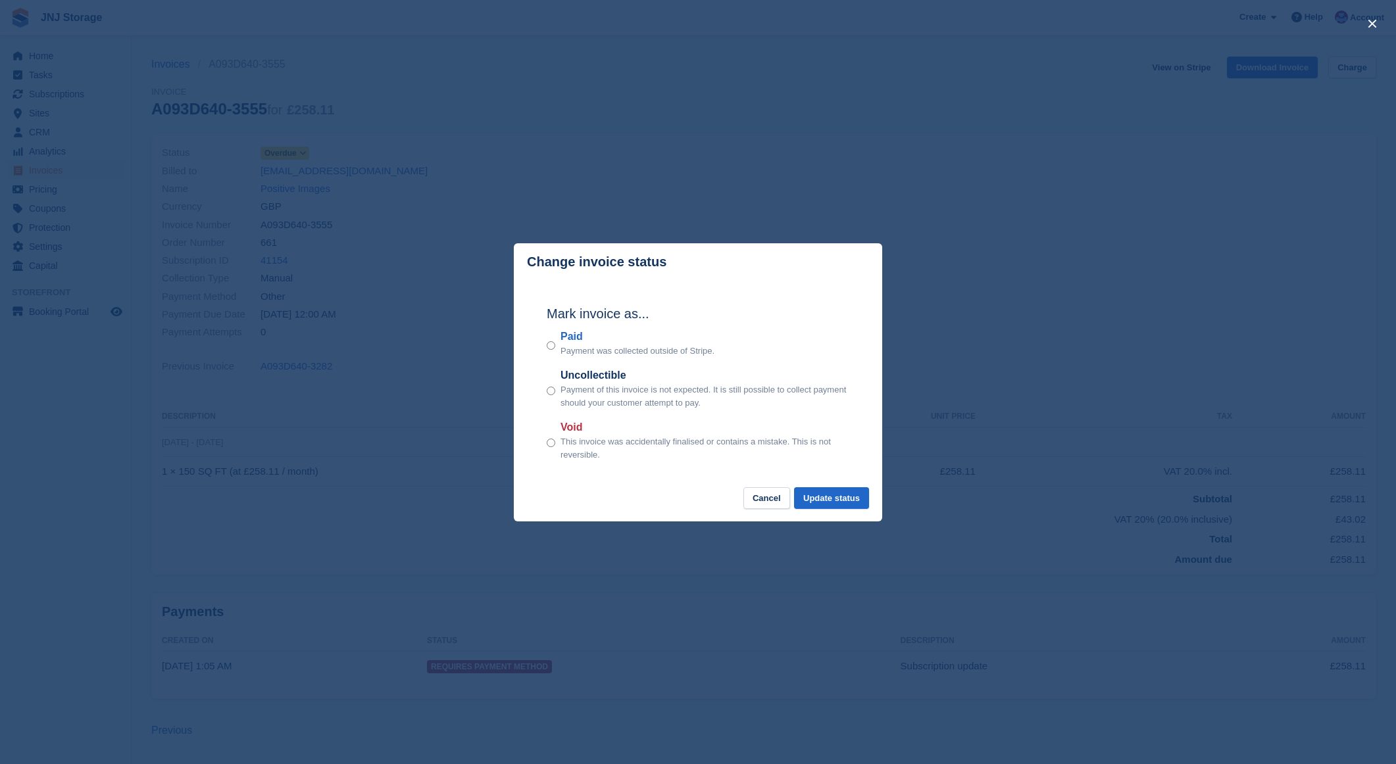
click at [555, 347] on div "Paid Payment was collected outside of Stripe." at bounding box center [698, 343] width 303 height 29
click at [555, 345] on div "Paid Payment was collected outside of Stripe." at bounding box center [698, 343] width 303 height 29
click at [843, 503] on button "Update status" at bounding box center [831, 498] width 75 height 22
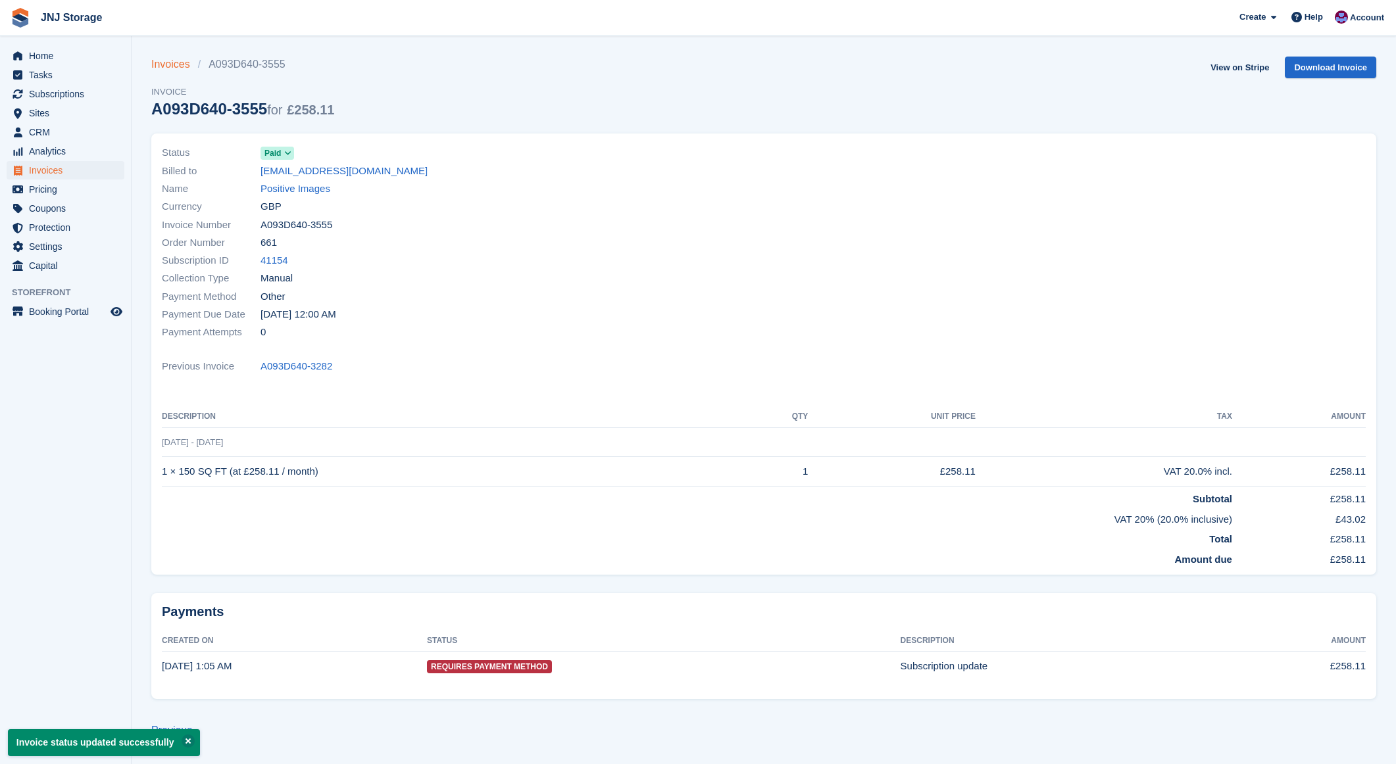
click at [168, 61] on link "Invoices" at bounding box center [174, 65] width 47 height 16
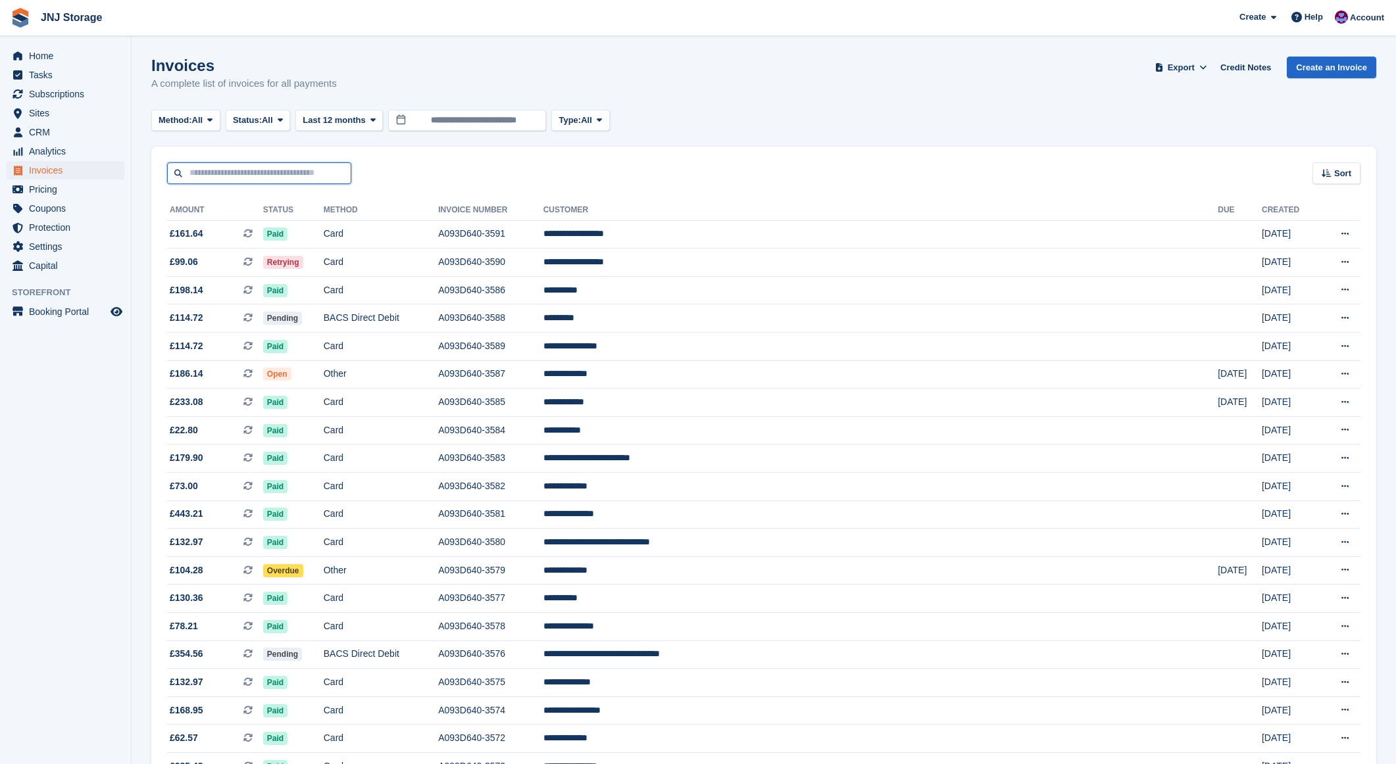
click at [233, 167] on input "text" at bounding box center [259, 173] width 184 height 22
type input "****"
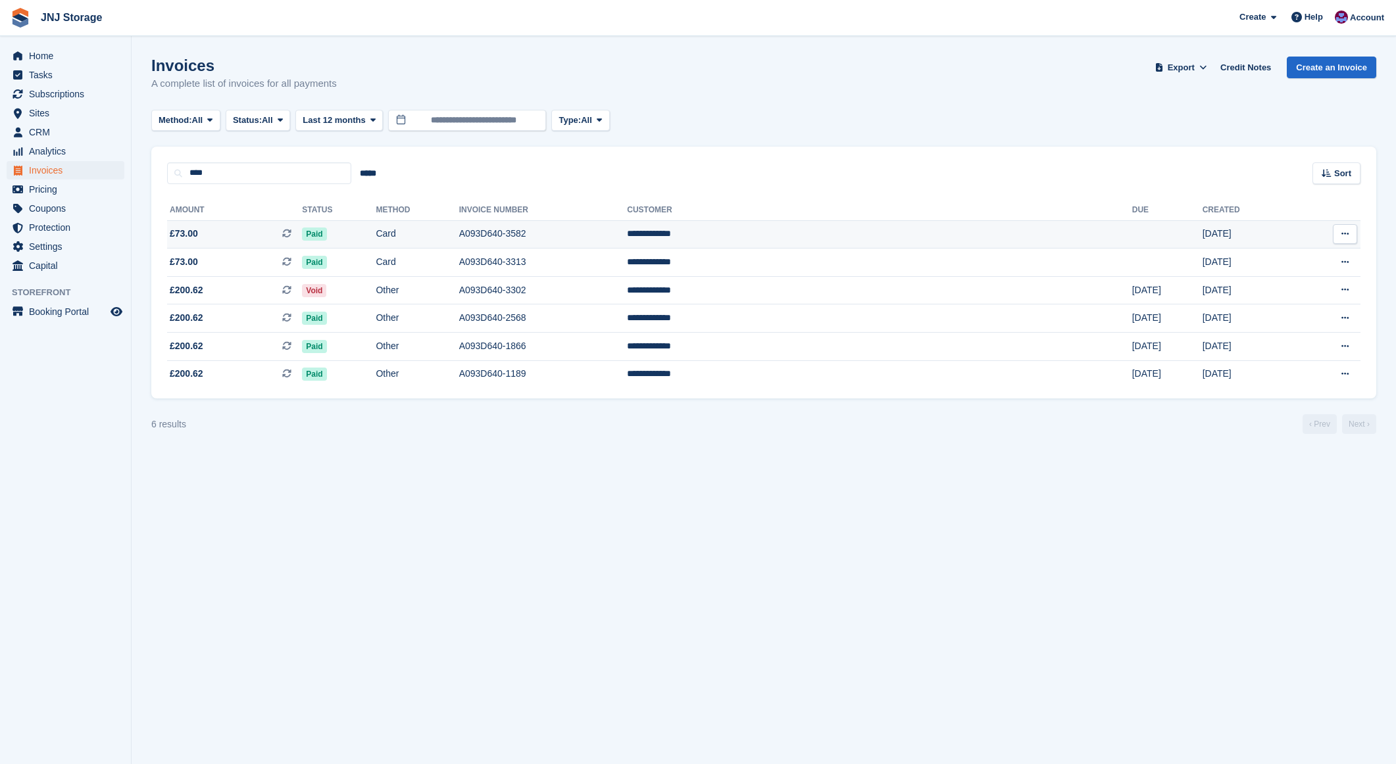
click at [254, 235] on span "£73.00 This is a recurring subscription invoice." at bounding box center [234, 234] width 135 height 14
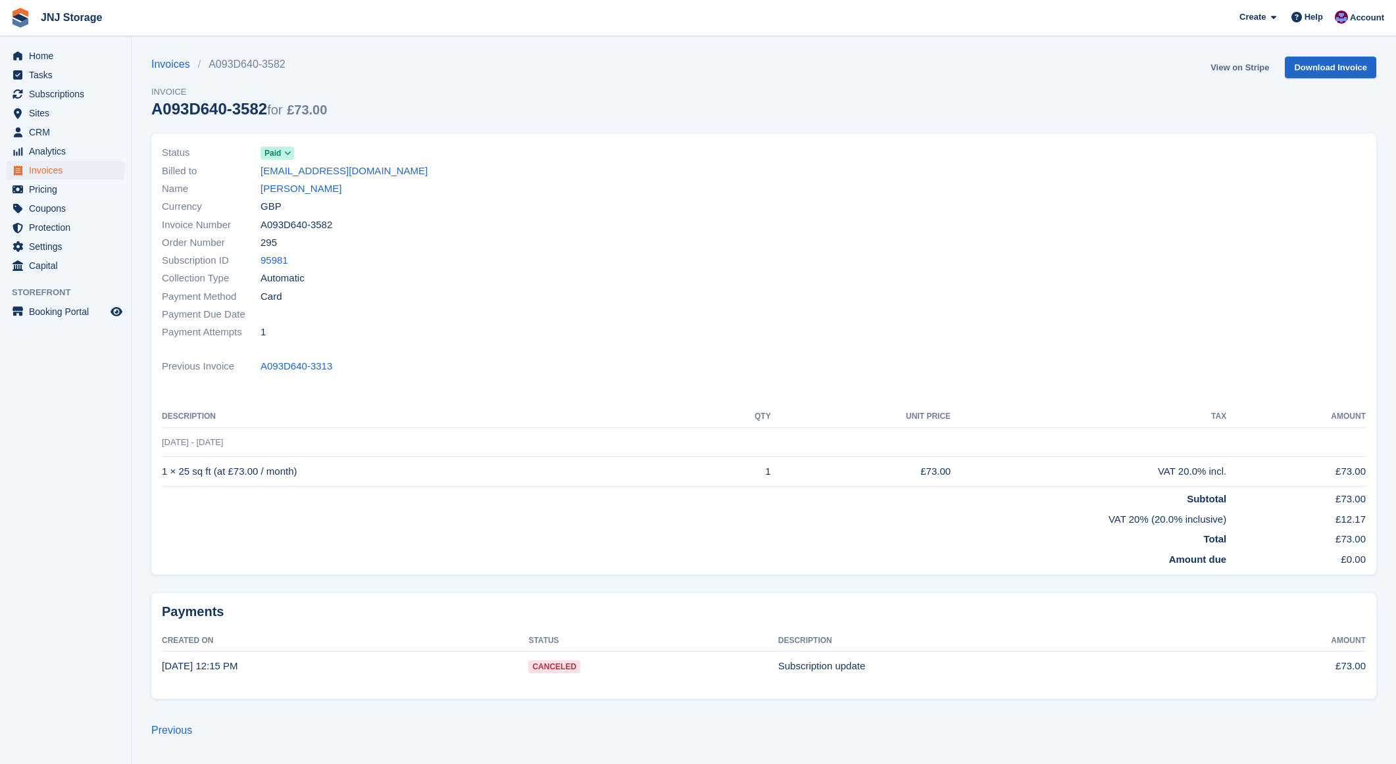
click at [1236, 66] on link "View on Stripe" at bounding box center [1239, 68] width 69 height 22
